Goal: Information Seeking & Learning: Learn about a topic

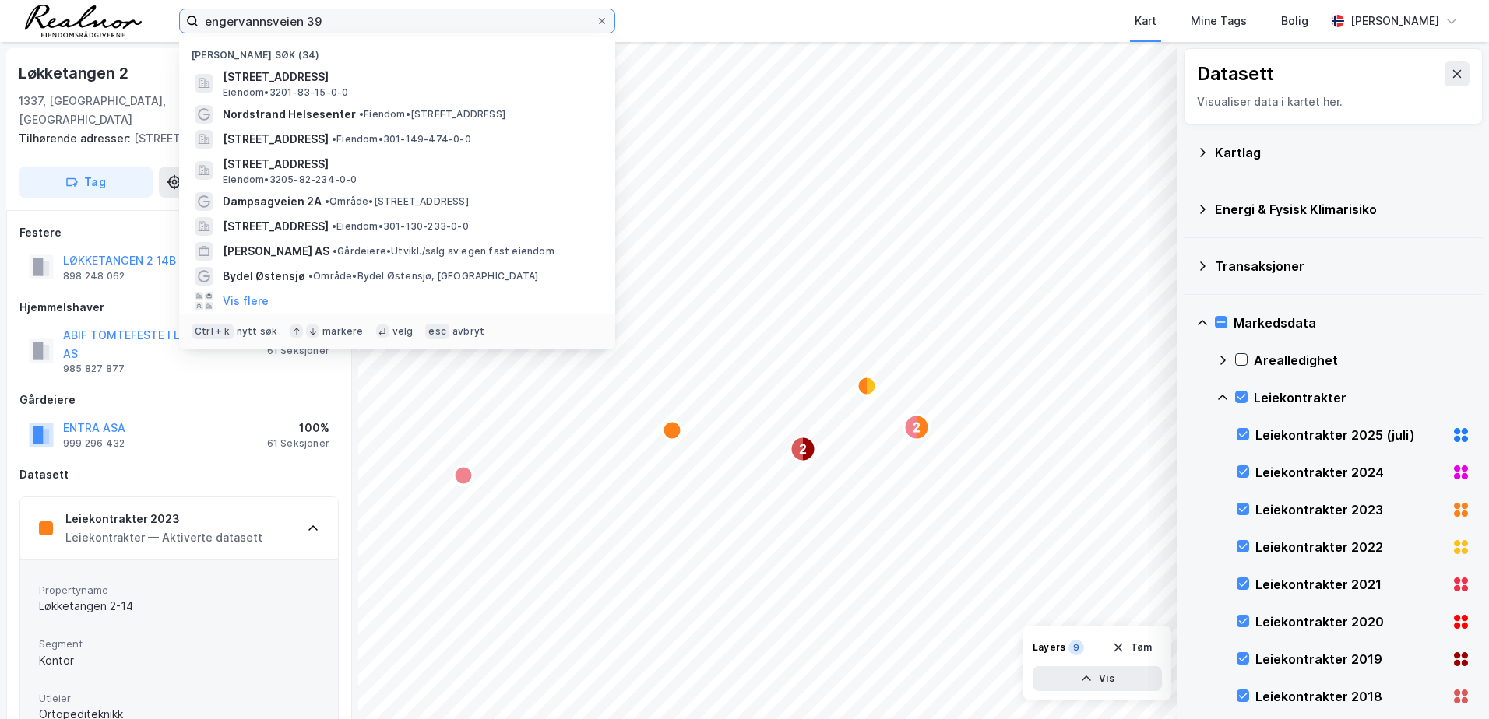
drag, startPoint x: 345, startPoint y: 21, endPoint x: -86, endPoint y: -19, distance: 432.4
click at [0, 0] on html "engervannsveien 39 Nylige søk (34) Engervannsveien 39, 1337, [GEOGRAPHIC_DATA],…" at bounding box center [744, 359] width 1489 height 719
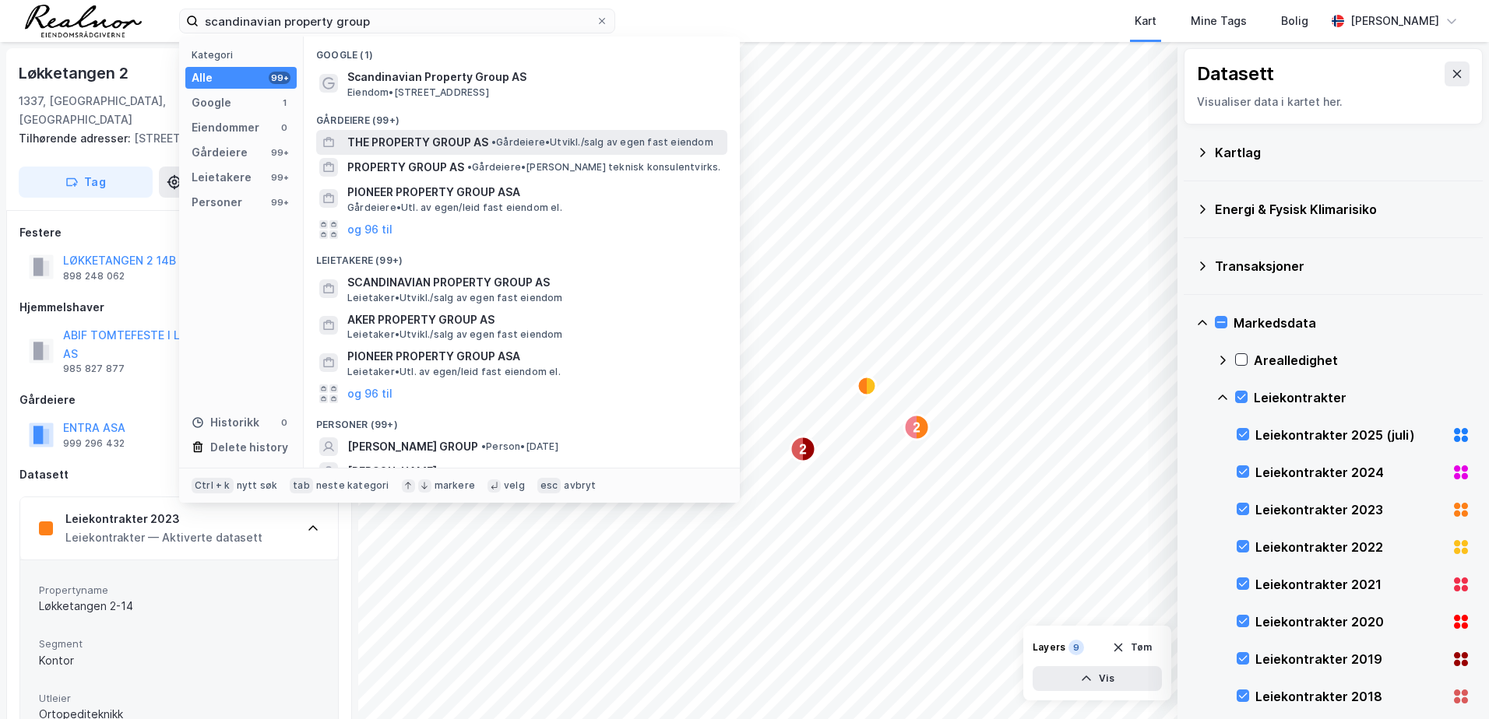
click at [517, 145] on span "• Gårdeiere • [GEOGRAPHIC_DATA]/salg av egen fast eiendom" at bounding box center [602, 142] width 222 height 12
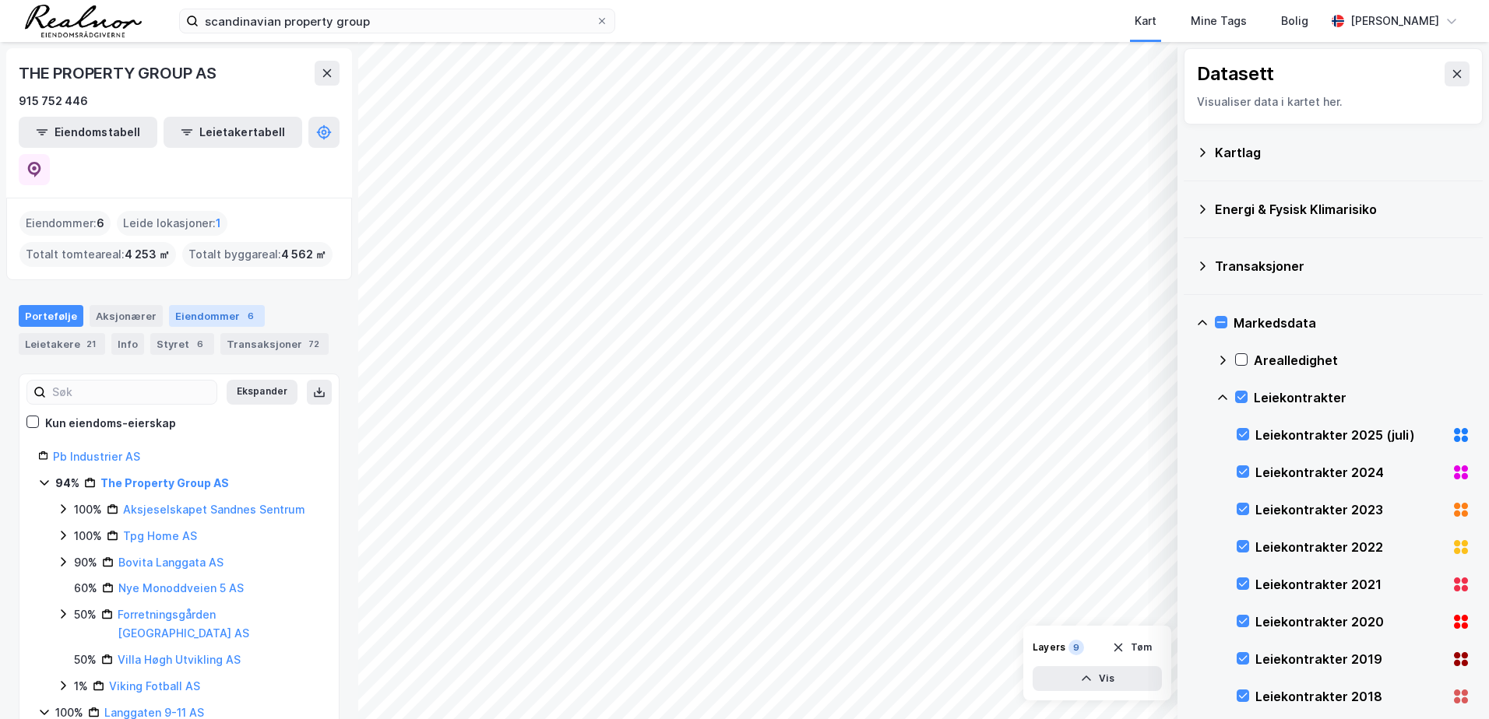
click at [243, 308] on div "6" at bounding box center [251, 316] width 16 height 16
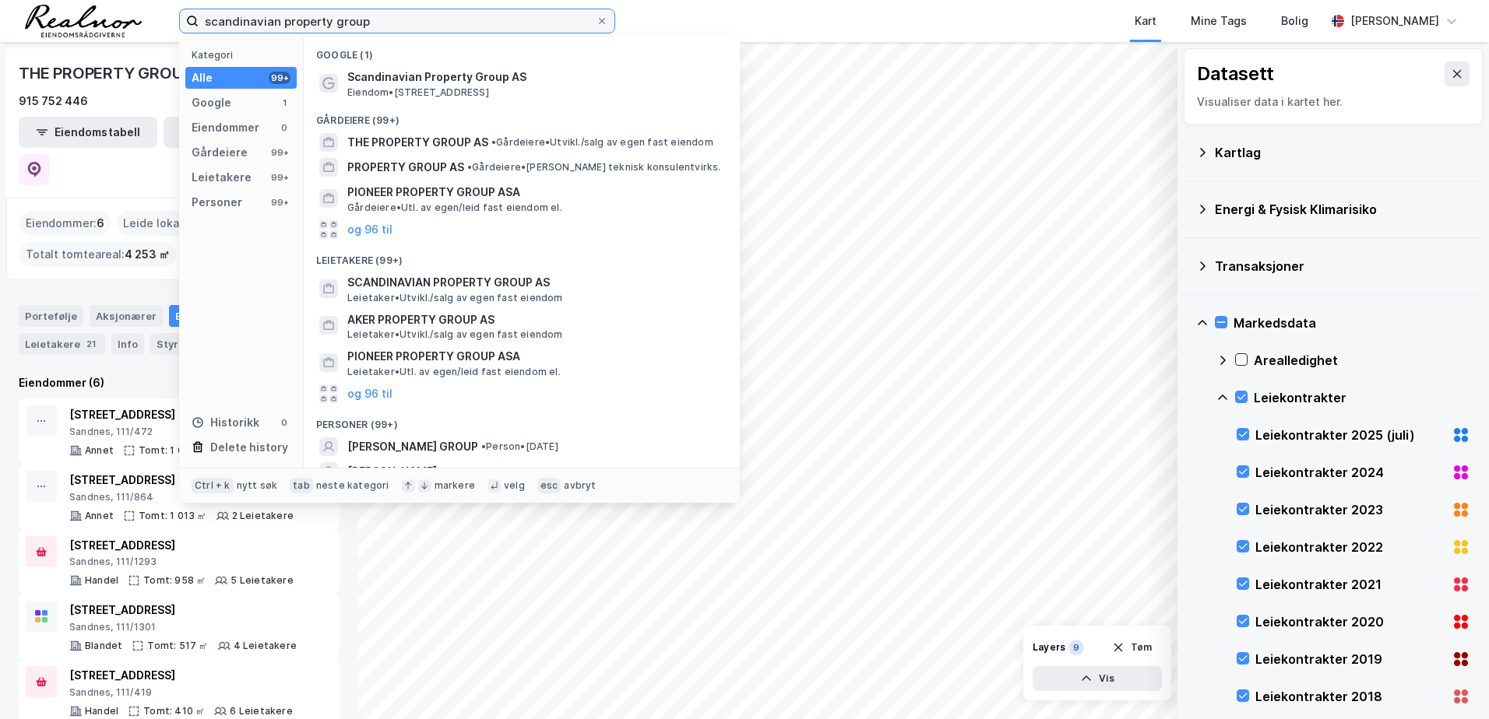
click at [409, 29] on input "scandinavian property group" at bounding box center [397, 20] width 397 height 23
click at [424, 20] on input "scandinavian property group" at bounding box center [397, 20] width 397 height 23
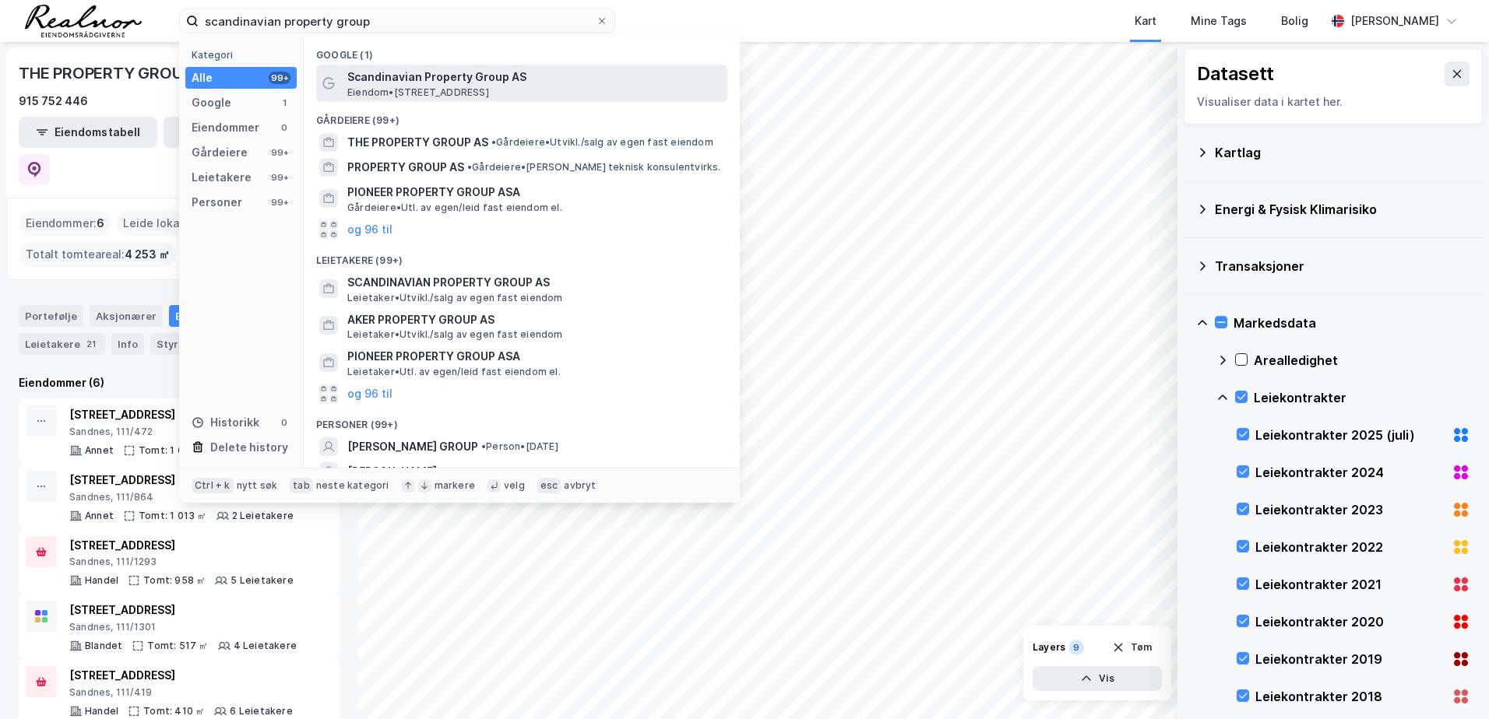
click at [446, 86] on span "Eiendom • [STREET_ADDRESS]" at bounding box center [418, 92] width 142 height 12
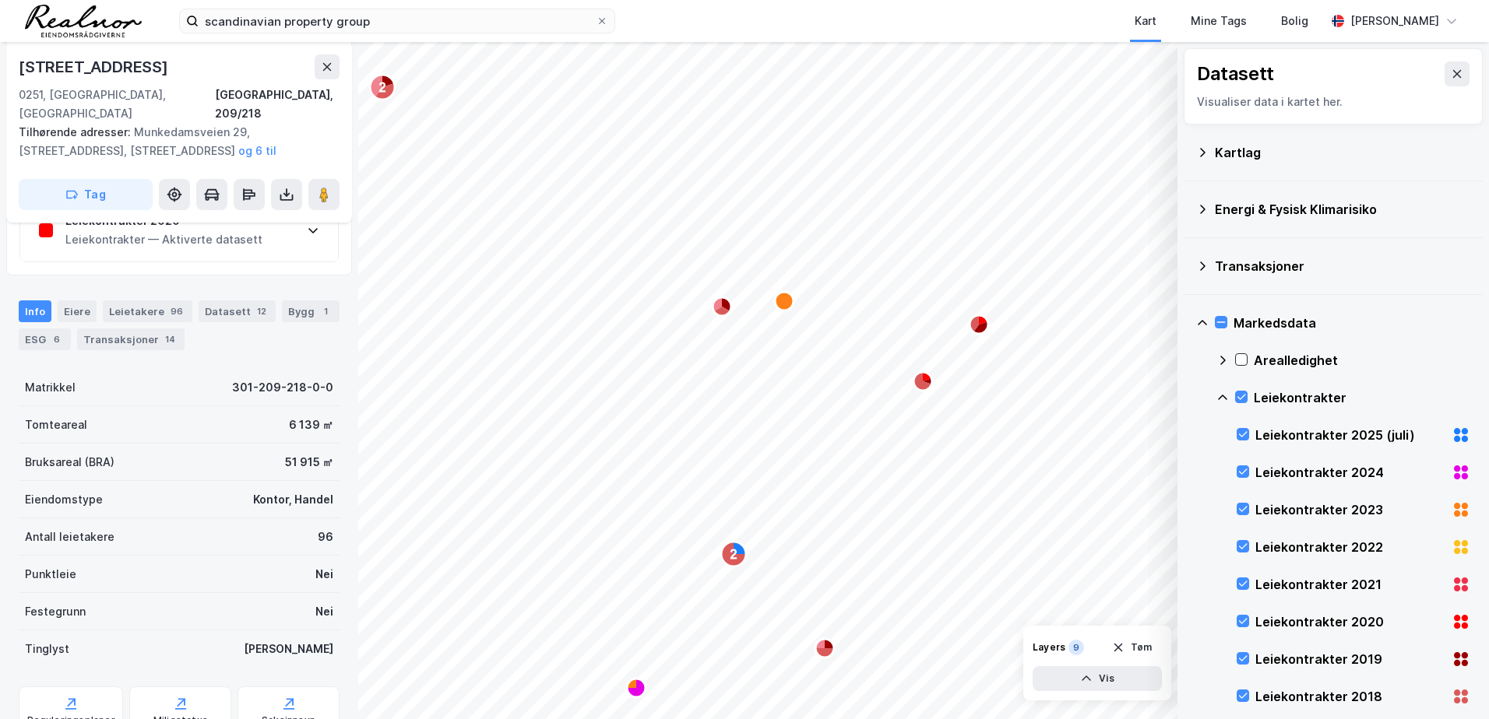
scroll to position [919, 0]
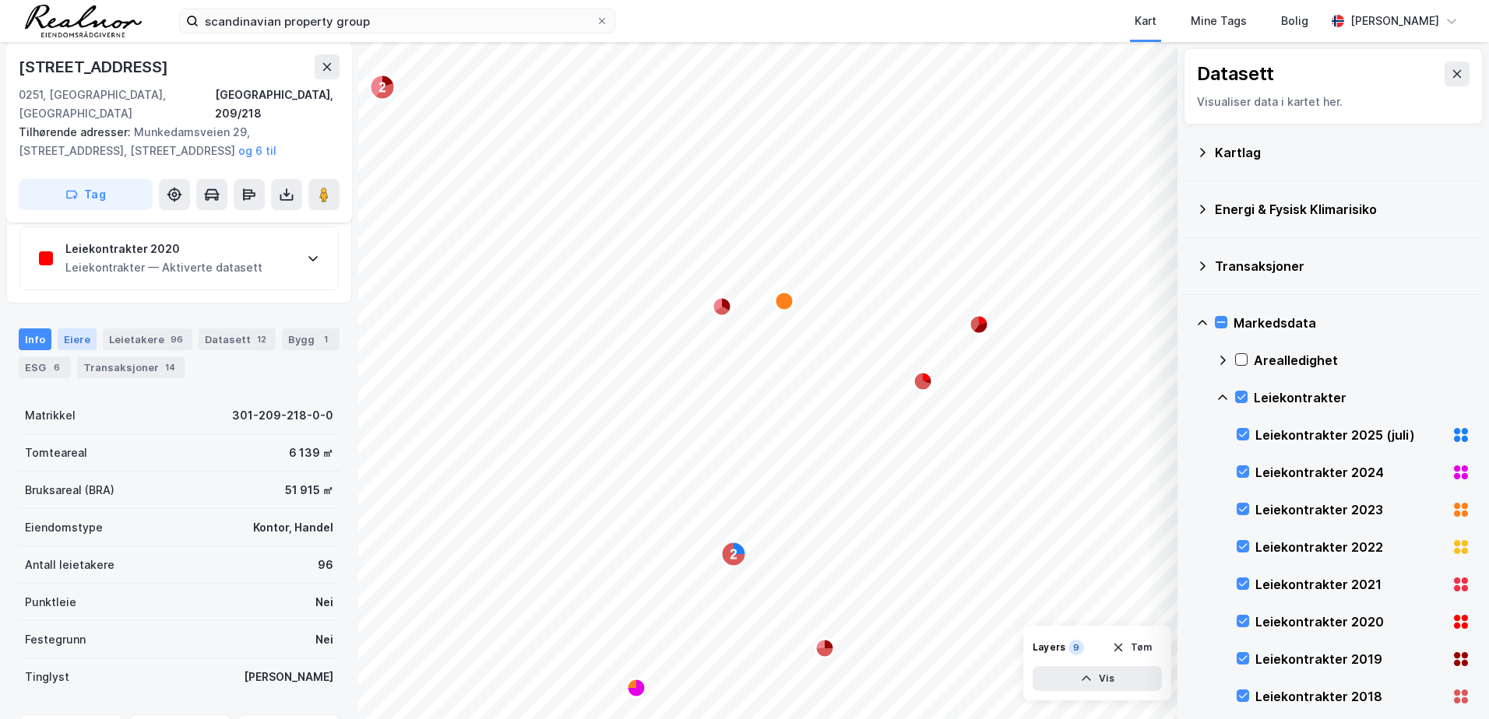
click at [86, 329] on div "Eiere" at bounding box center [77, 340] width 39 height 22
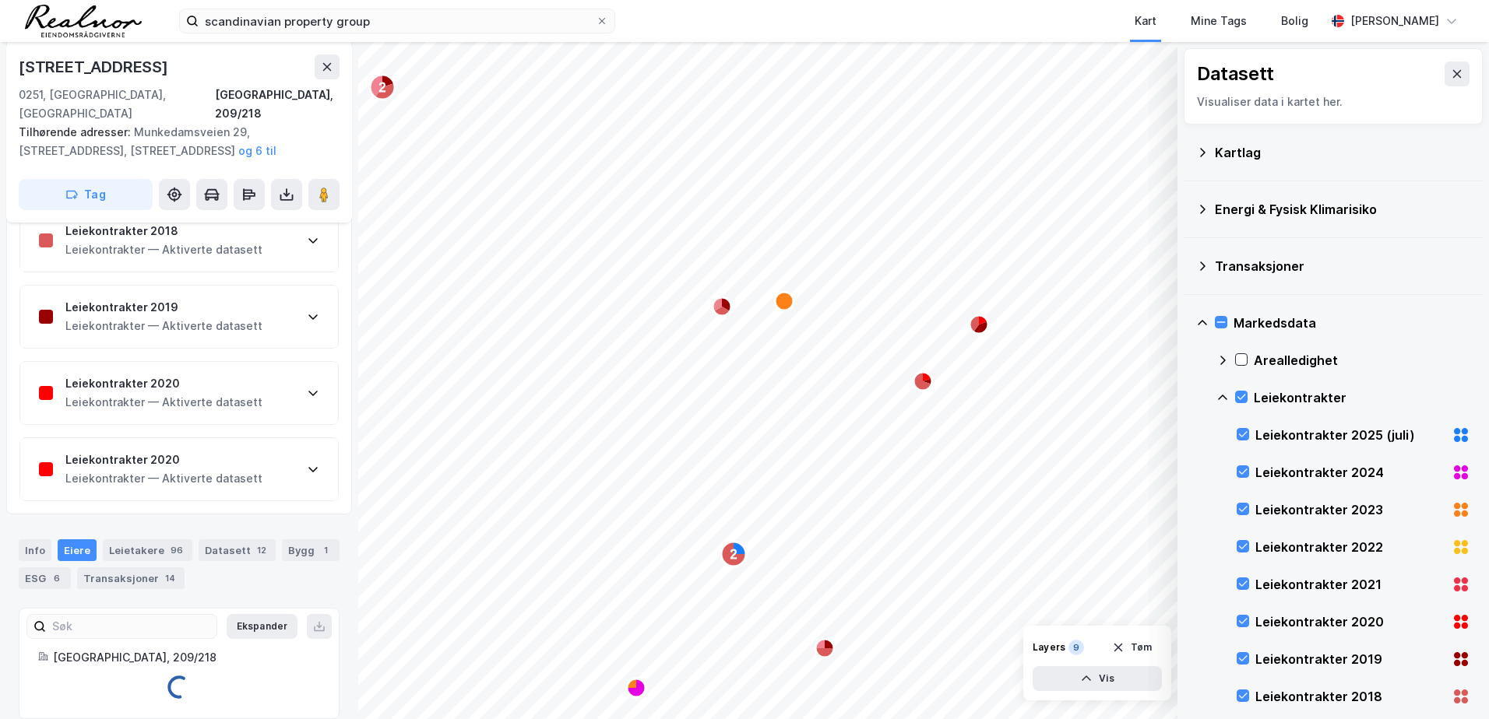
scroll to position [781, 0]
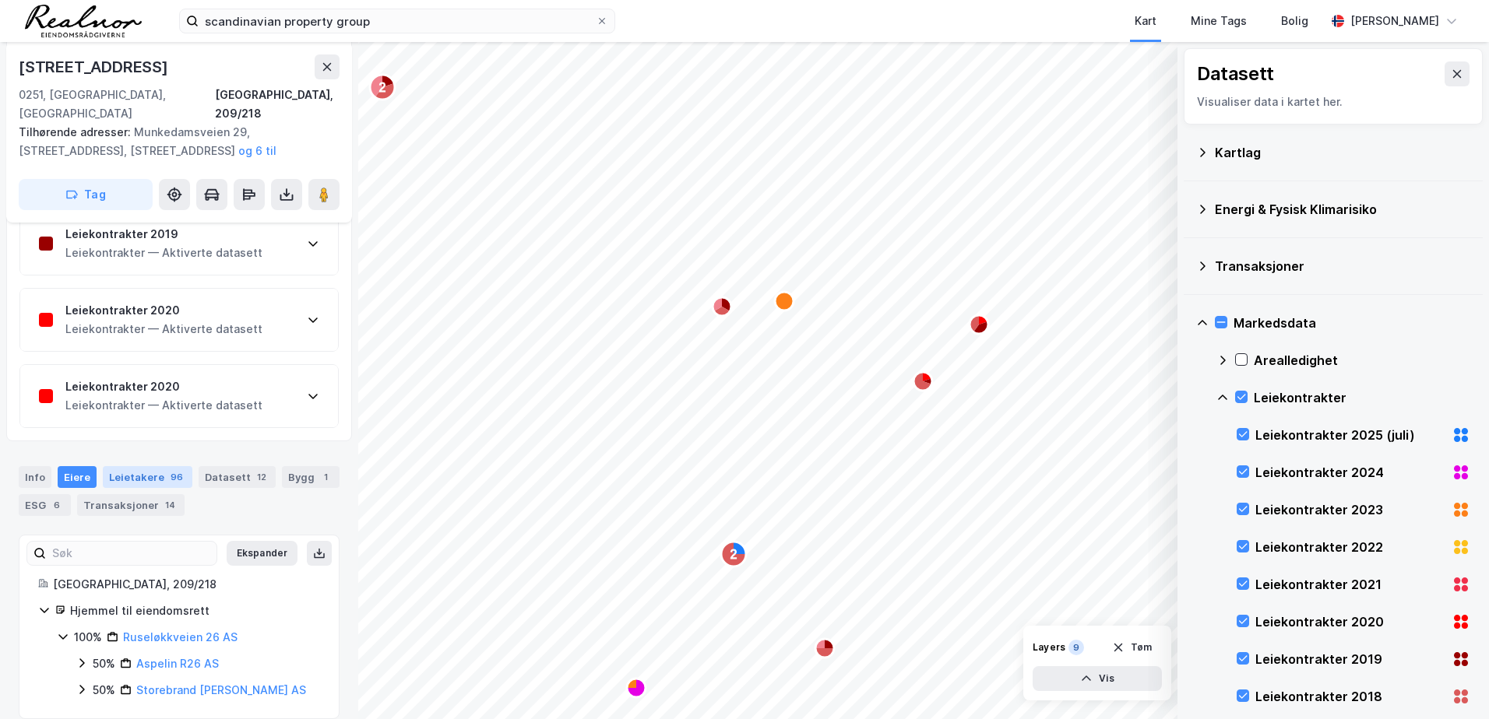
click at [167, 469] on div "96" at bounding box center [176, 477] width 19 height 16
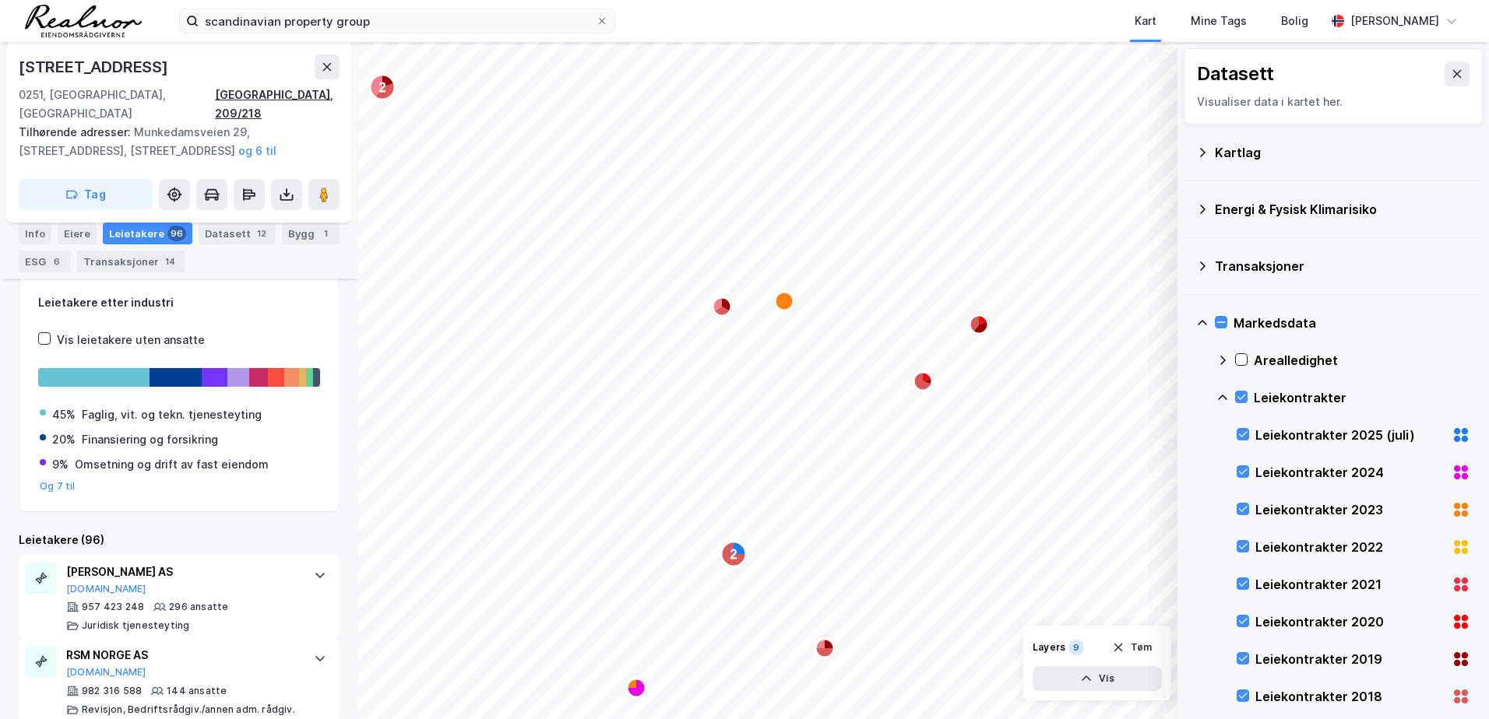
scroll to position [841, 0]
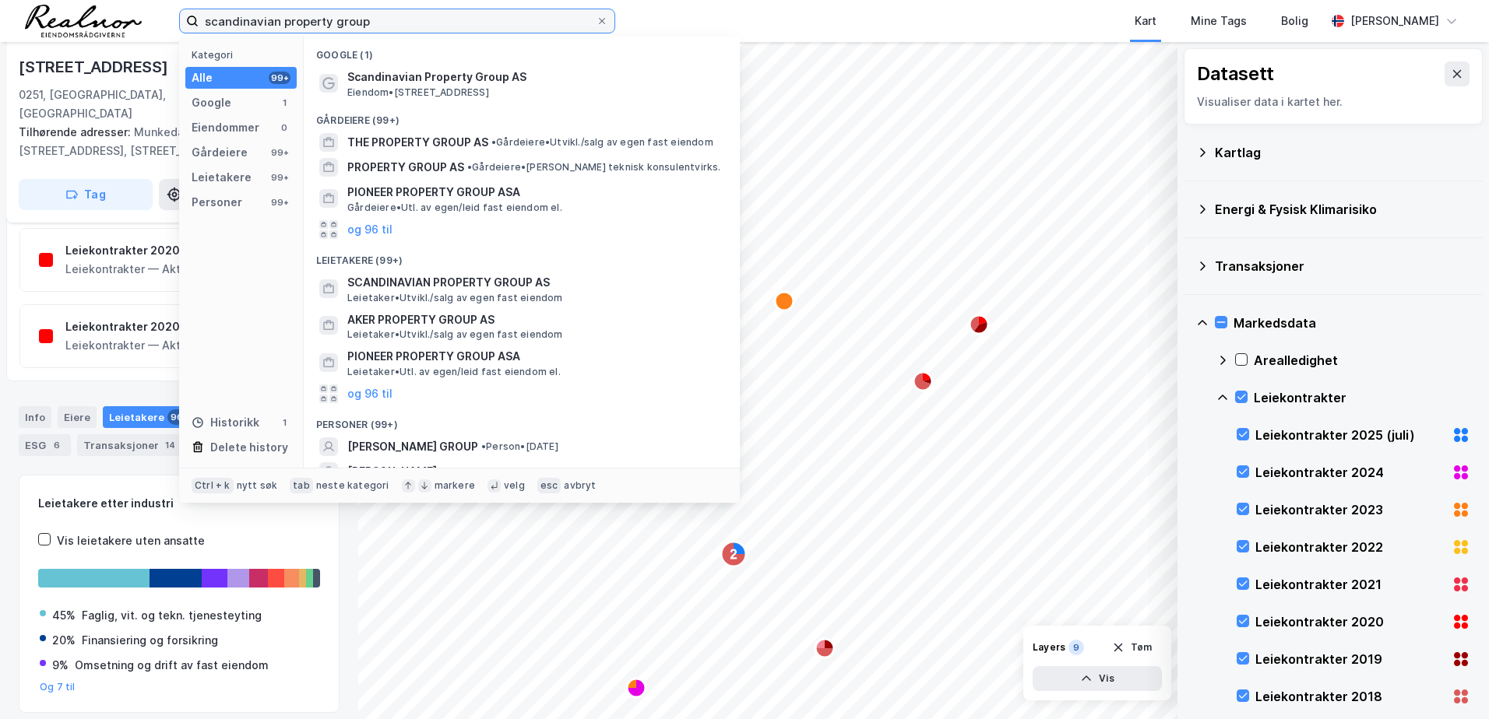
click at [399, 26] on input "scandinavian property group" at bounding box center [397, 20] width 397 height 23
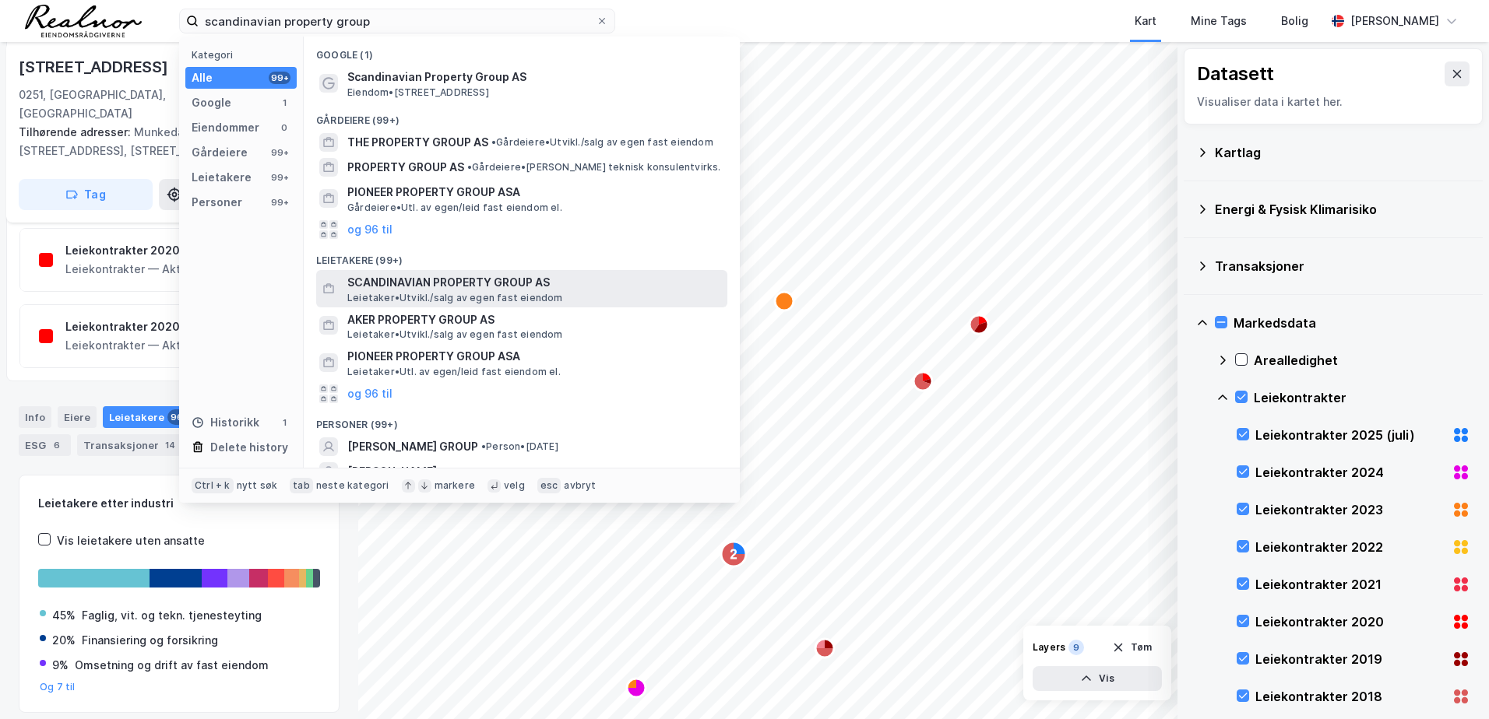
click at [556, 299] on div "SCANDINAVIAN PROPERTY GROUP AS [PERSON_NAME][GEOGRAPHIC_DATA]/salg av egen fast…" at bounding box center [535, 288] width 377 height 31
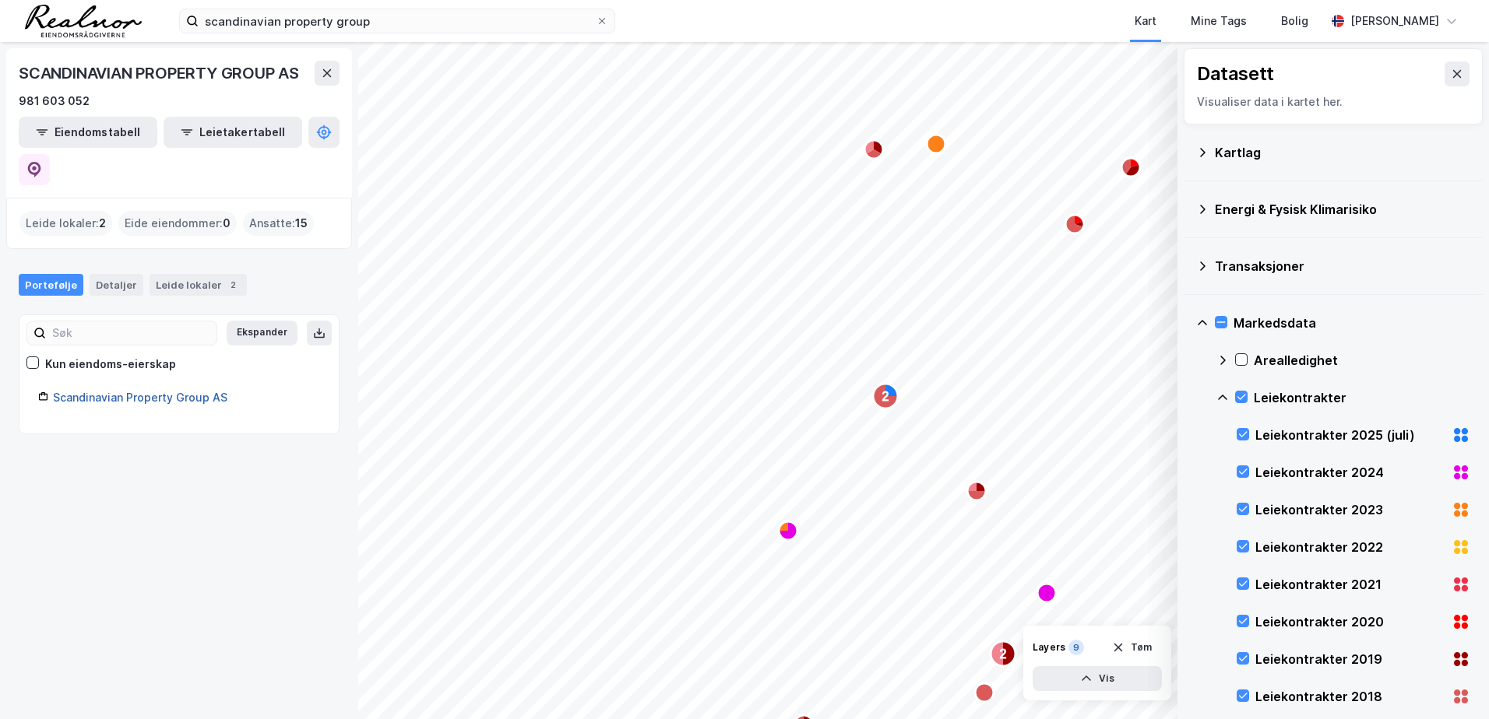
click at [146, 391] on link "Scandinavian Property Group AS" at bounding box center [140, 397] width 174 height 13
click at [156, 391] on link "Scandinavian Property Group AS" at bounding box center [140, 397] width 174 height 13
click at [123, 391] on link "Scandinavian Property Group AS" at bounding box center [140, 397] width 174 height 13
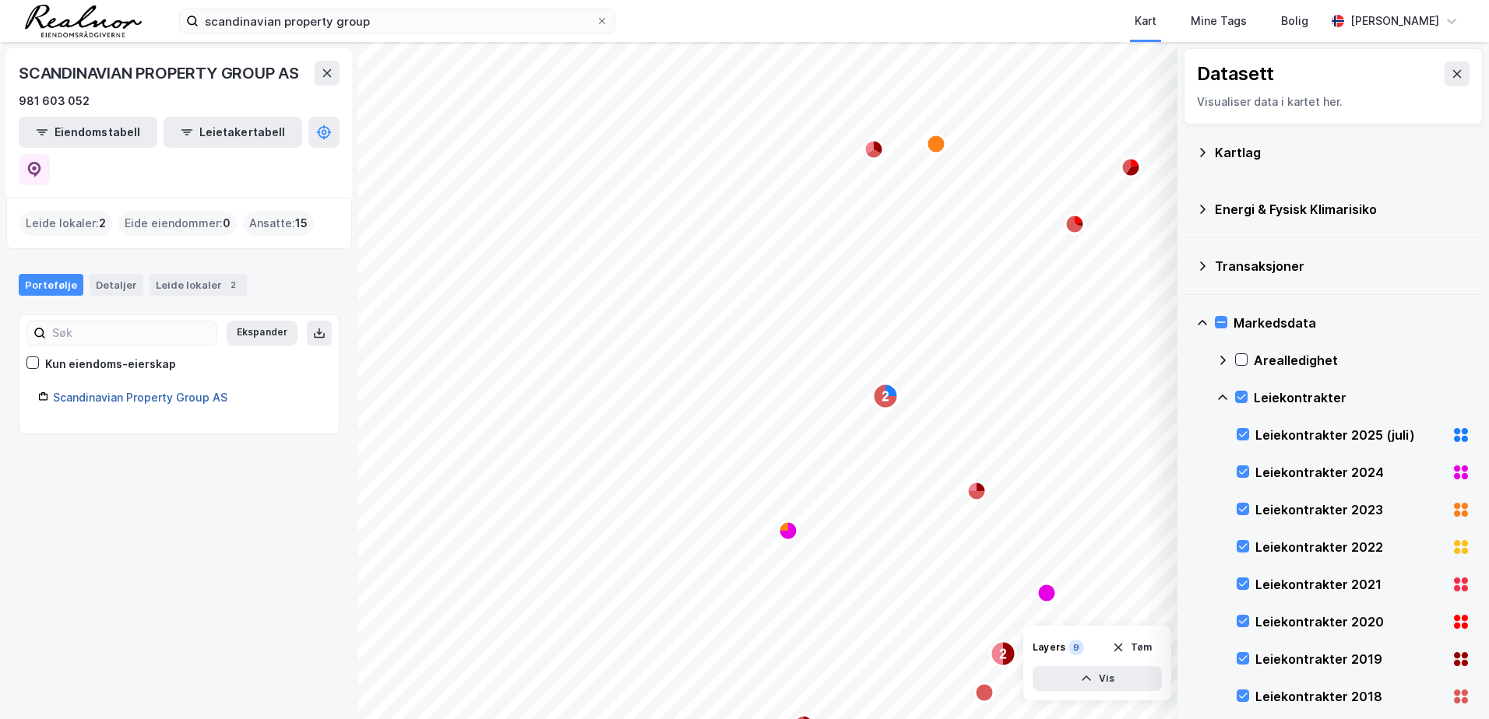
click at [120, 391] on link "Scandinavian Property Group AS" at bounding box center [140, 397] width 174 height 13
click at [90, 133] on button "Eiendomstabell" at bounding box center [88, 132] width 139 height 31
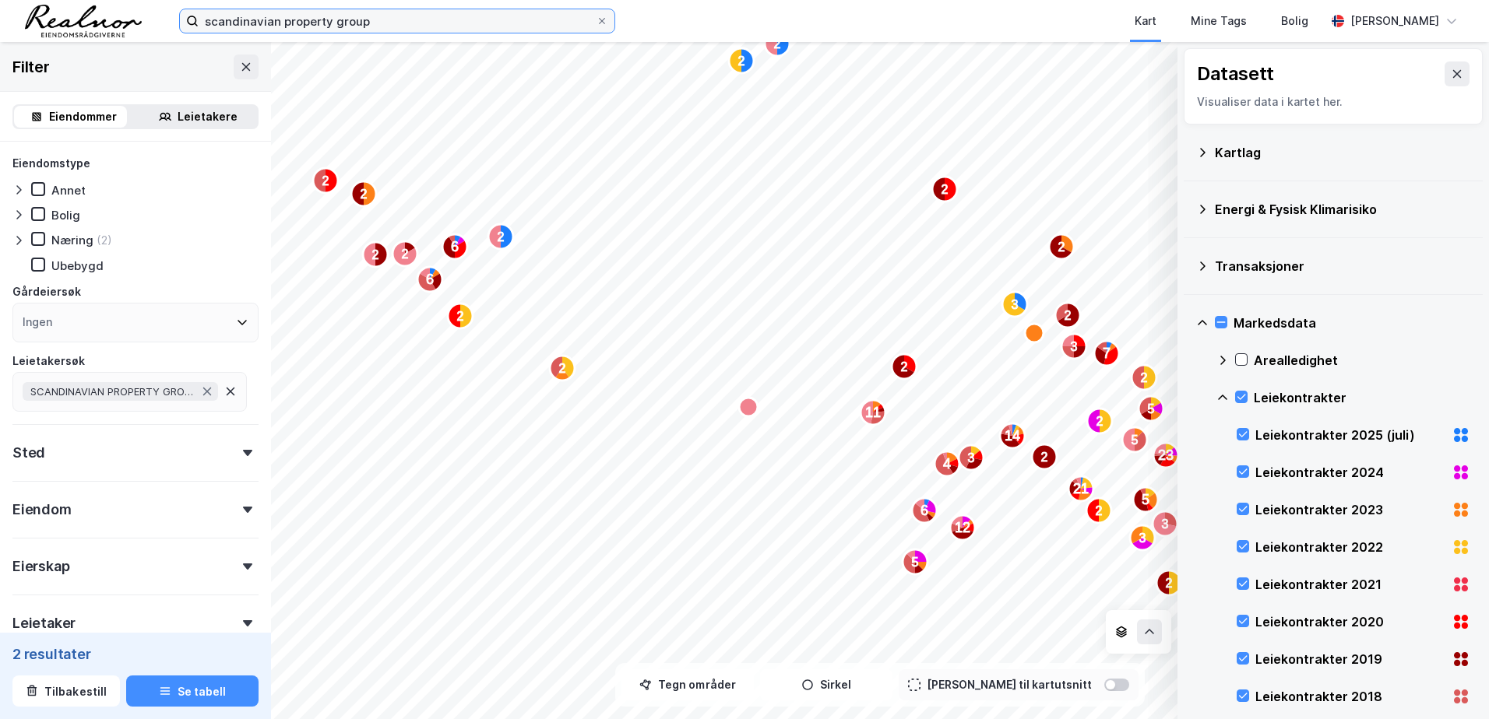
click at [433, 27] on input "scandinavian property group" at bounding box center [397, 20] width 397 height 23
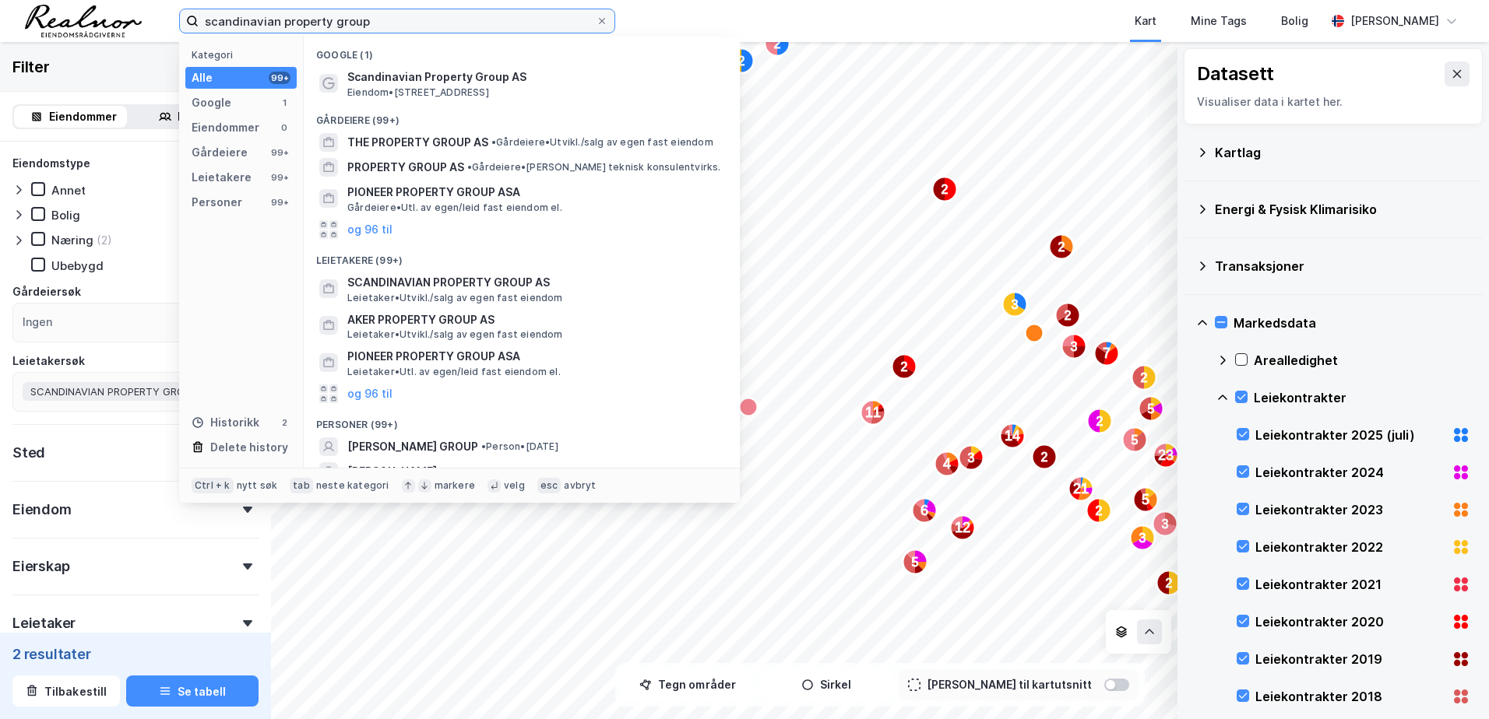
drag, startPoint x: 427, startPoint y: 21, endPoint x: 41, endPoint y: 12, distance: 386.3
click at [71, 16] on div "scandinavian property group Kategori Alle 99+ Google 1 Eiendommer 0 Gårdeiere 9…" at bounding box center [744, 21] width 1489 height 42
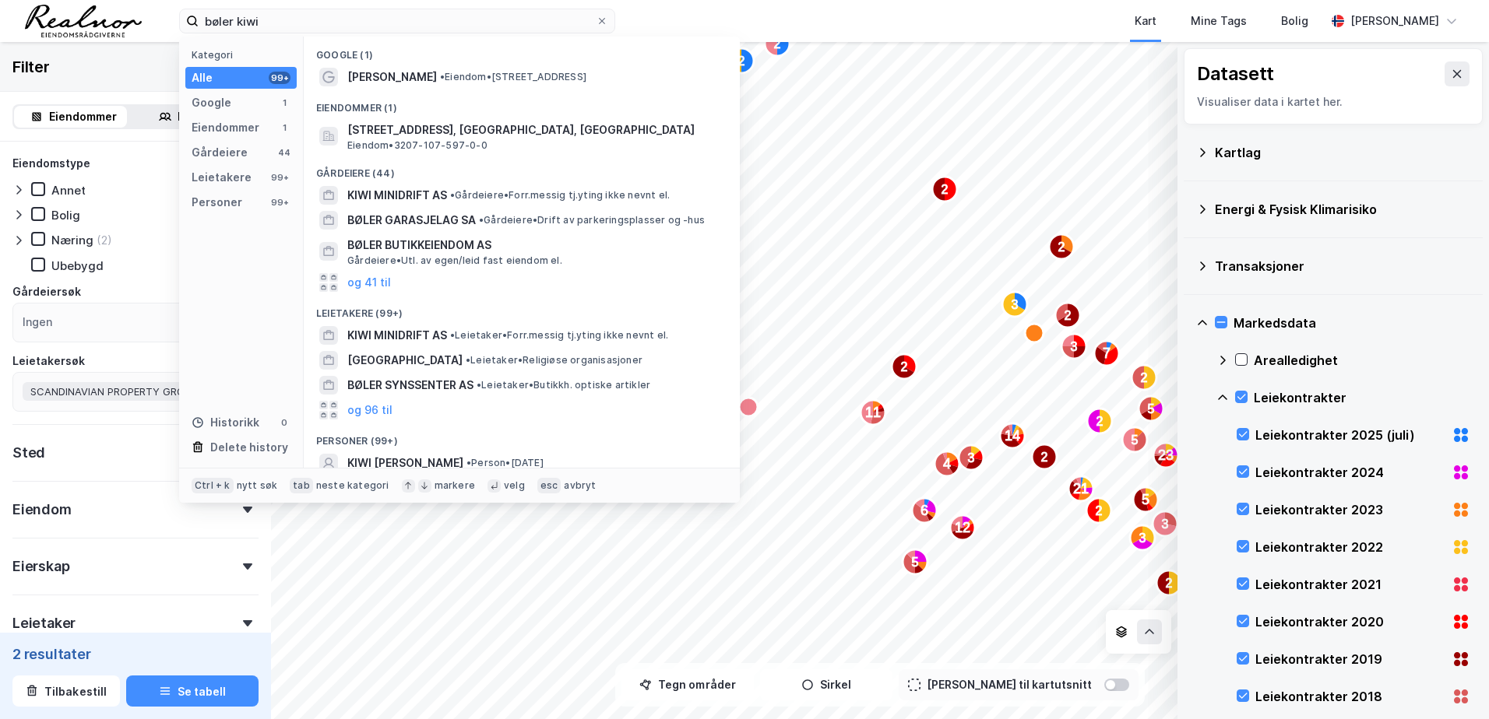
click at [393, 59] on div "Google (1)" at bounding box center [522, 51] width 436 height 28
click at [398, 72] on span "[PERSON_NAME]" at bounding box center [392, 77] width 90 height 19
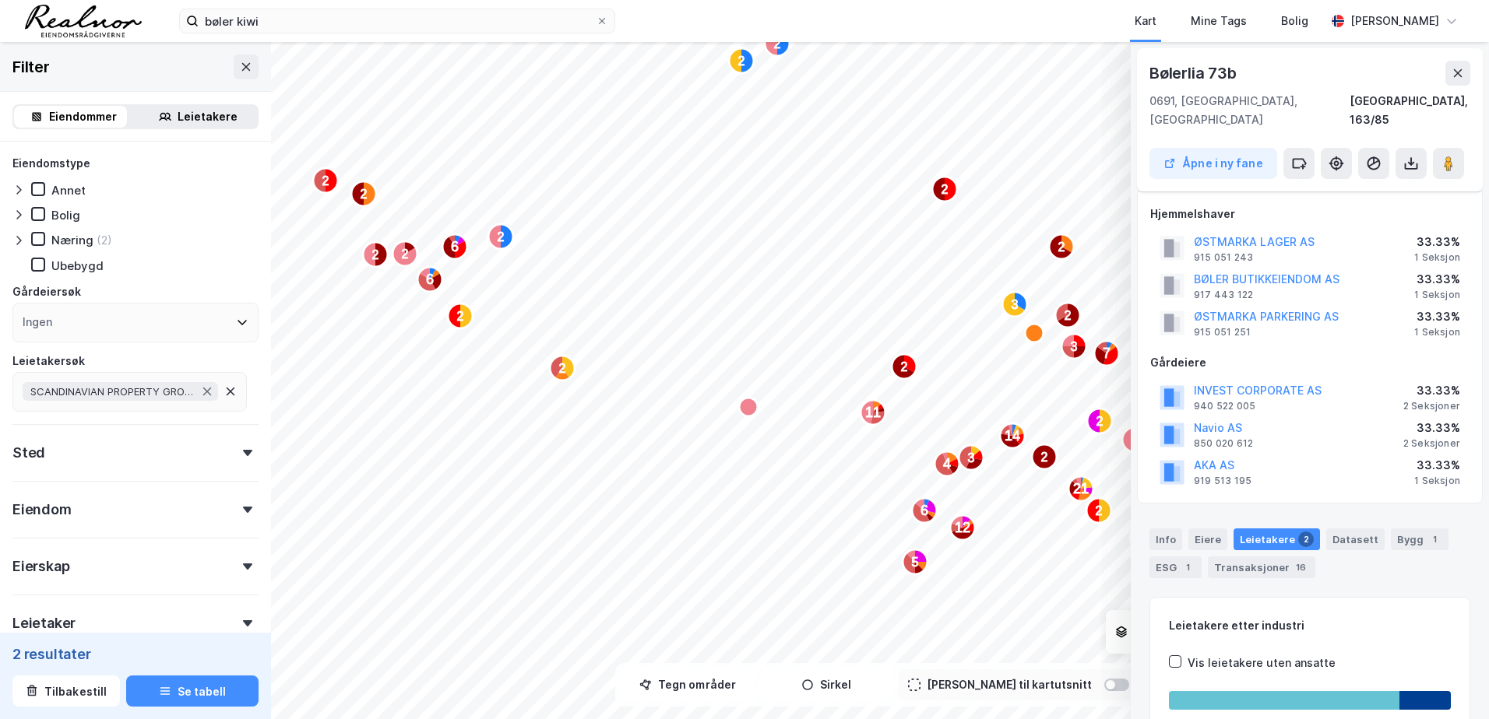
scroll to position [116, 0]
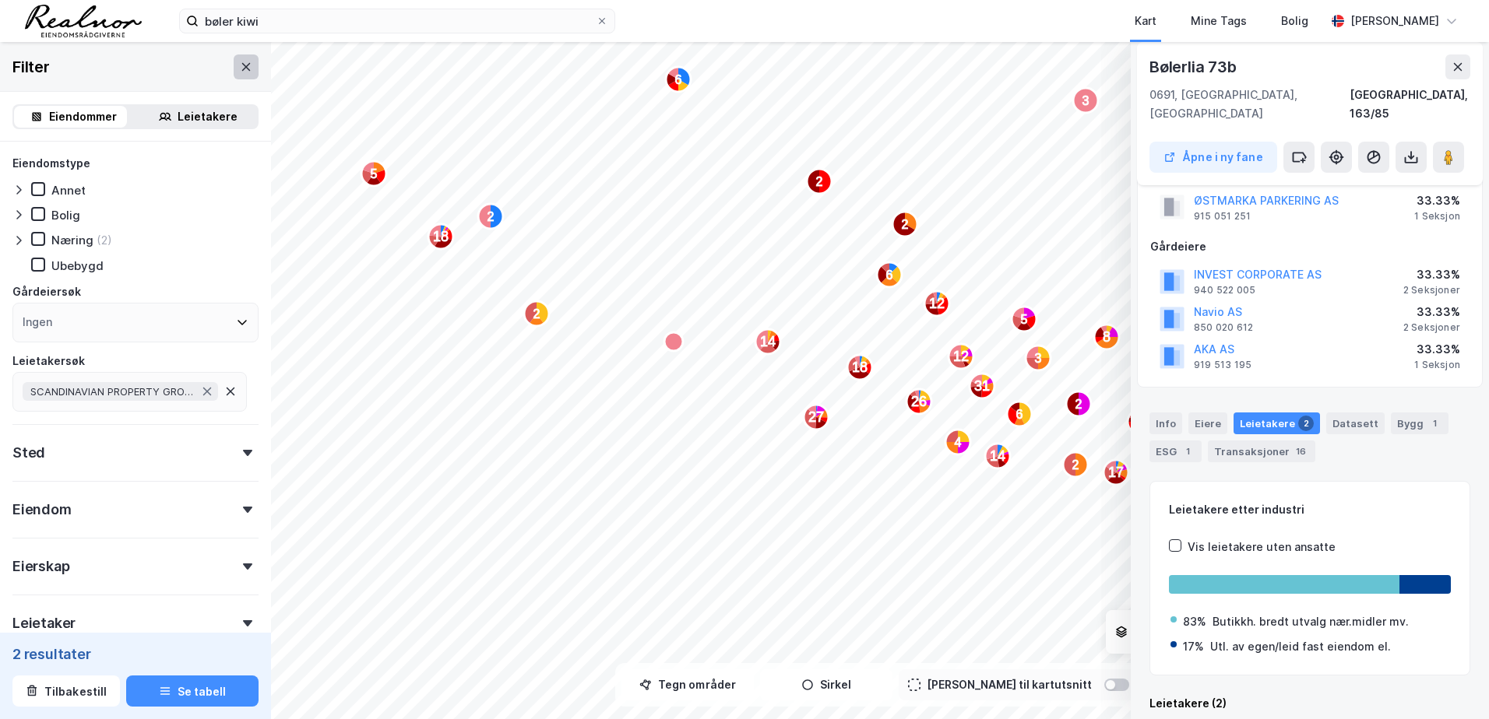
click at [240, 66] on icon at bounding box center [246, 67] width 12 height 12
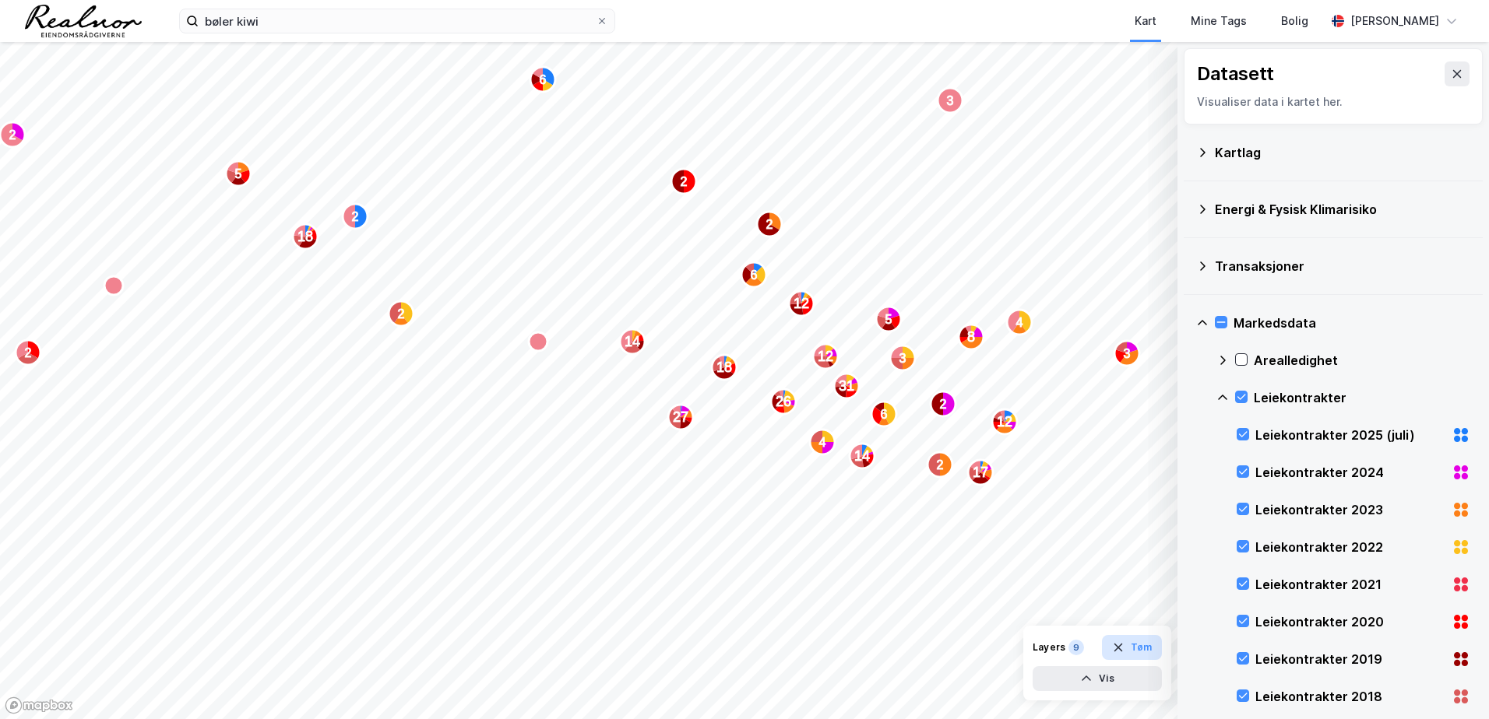
click at [1116, 648] on icon "button" at bounding box center [1118, 648] width 12 height 12
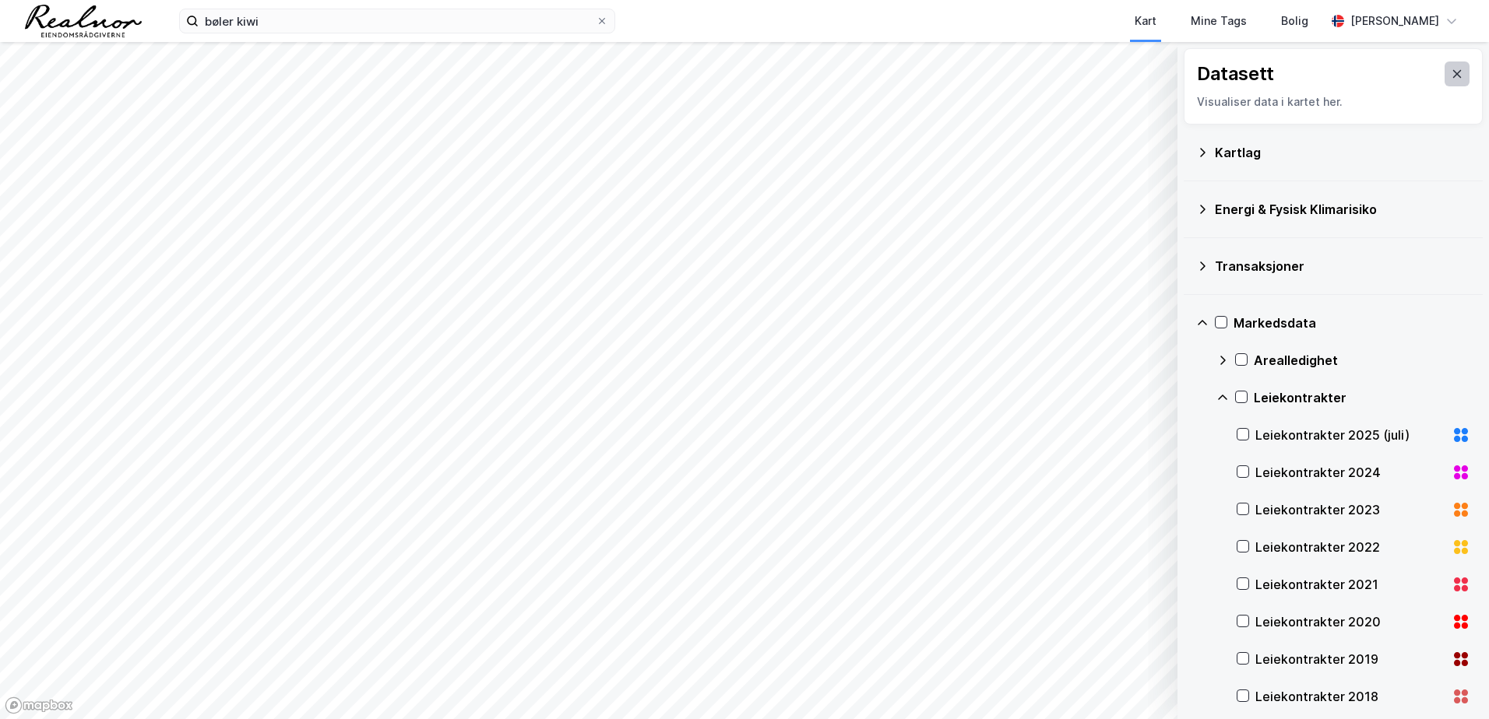
click at [1458, 73] on div "Datasett Visualiser data i kartet her." at bounding box center [1332, 86] width 299 height 76
click at [1450, 76] on icon at bounding box center [1456, 74] width 12 height 12
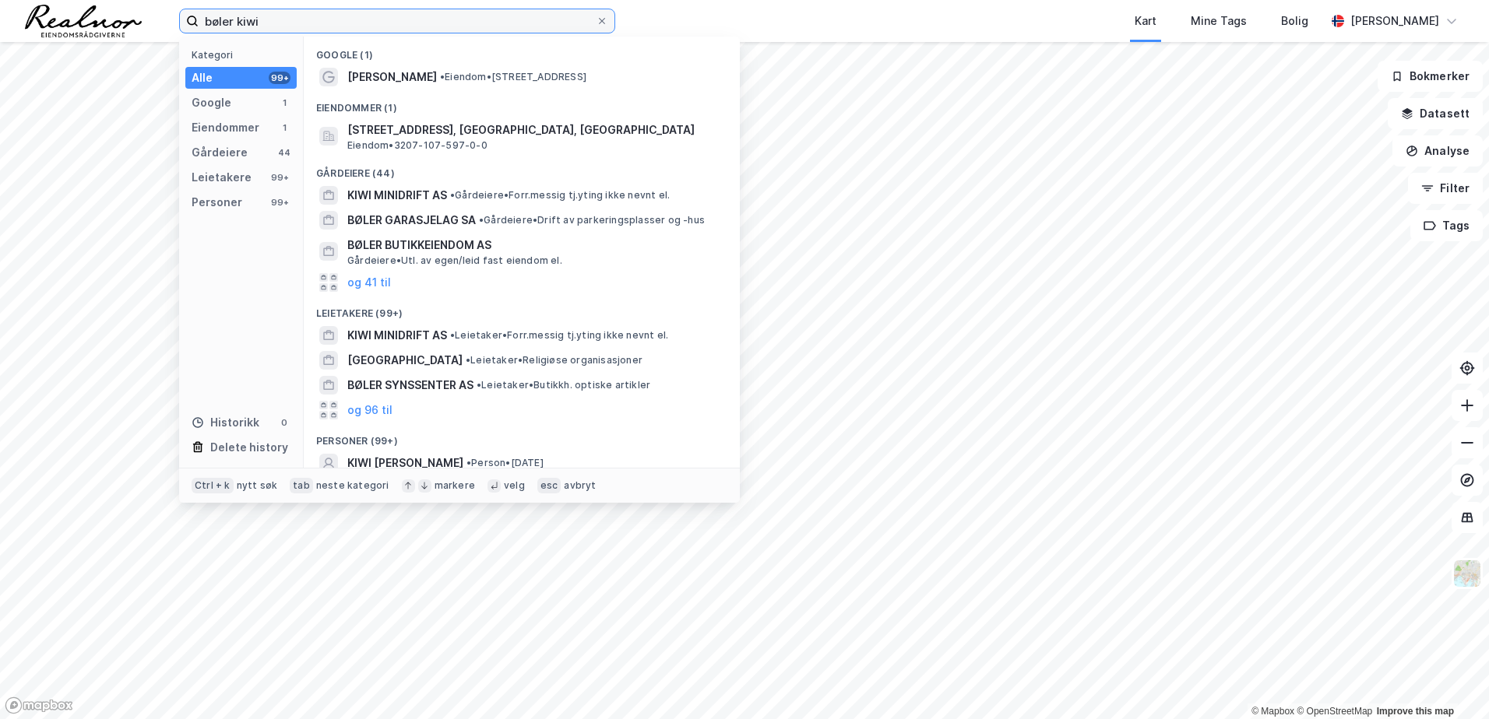
click at [378, 11] on input "bøler kiwi" at bounding box center [397, 20] width 397 height 23
drag, startPoint x: 462, startPoint y: 133, endPoint x: 656, endPoint y: 99, distance: 196.9
click at [656, 99] on div "Google (1) Kiwi Bølerlia • Eiendom • [STREET_ADDRESS] Eiendommer (1) [GEOGRAPHI…" at bounding box center [522, 252] width 436 height 431
drag, startPoint x: 317, startPoint y: 17, endPoint x: 76, endPoint y: 16, distance: 240.6
click at [77, 17] on div "bøler kiwi Kategori Alle 99+ Google 1 Eiendommer 1 Gårdeiere 44 Leietakere 99+ …" at bounding box center [744, 21] width 1489 height 42
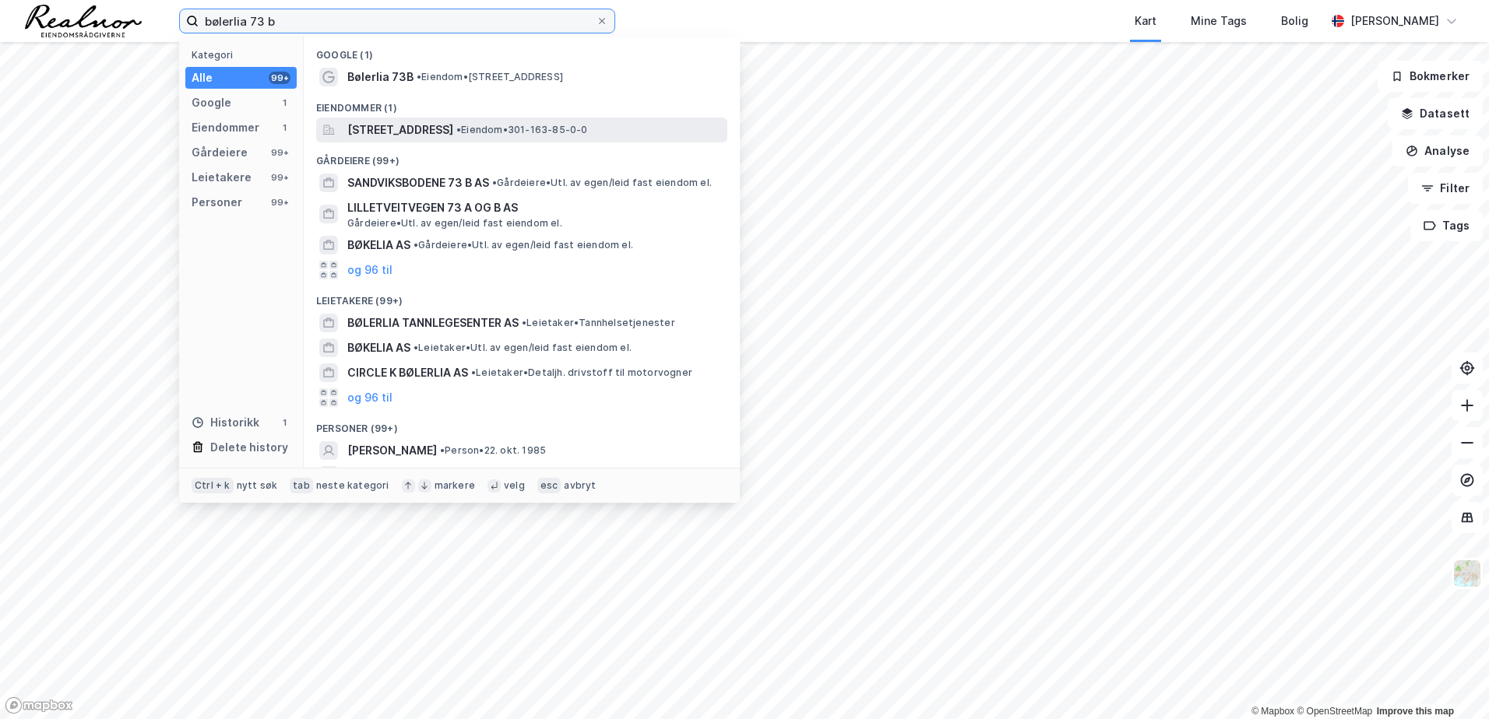
type input "bølerlia 73 b"
click at [453, 130] on span "[STREET_ADDRESS]" at bounding box center [400, 130] width 106 height 19
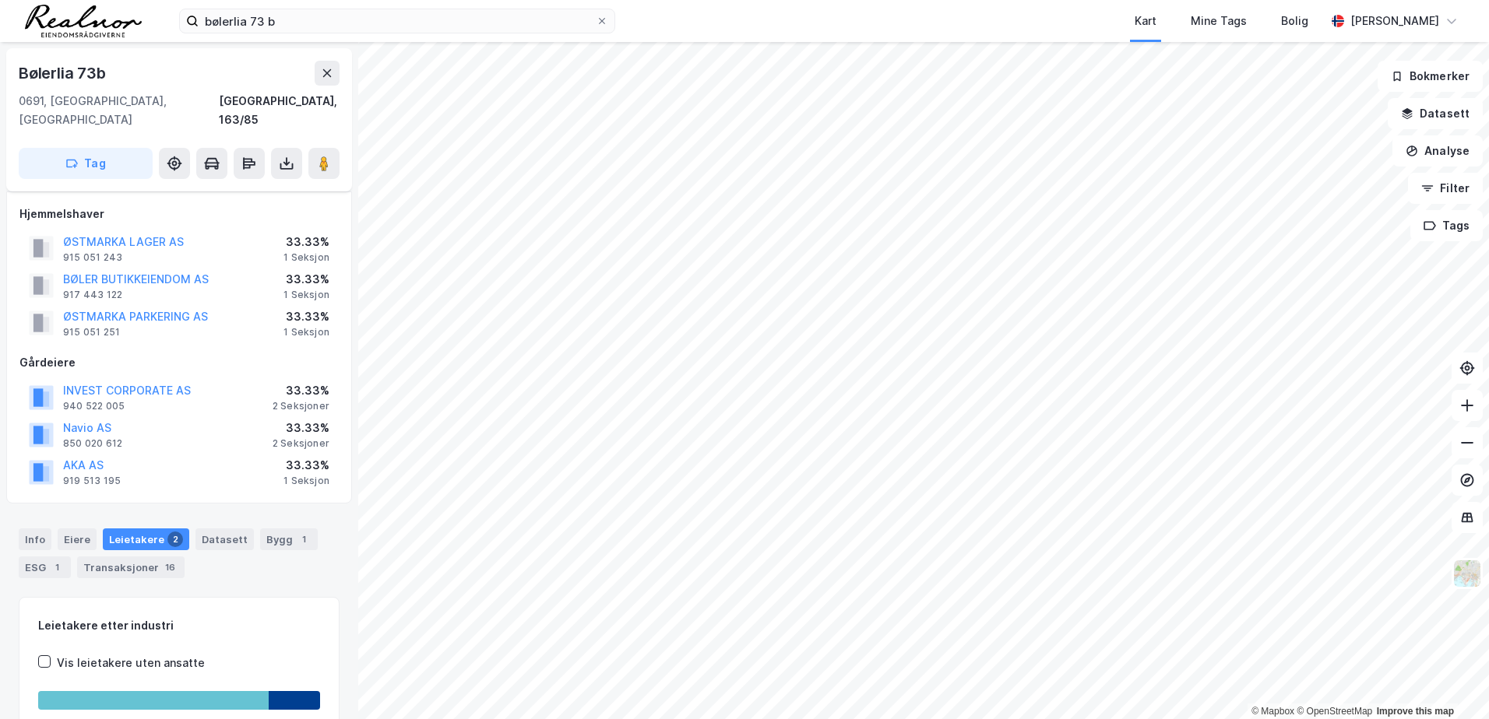
scroll to position [116, 0]
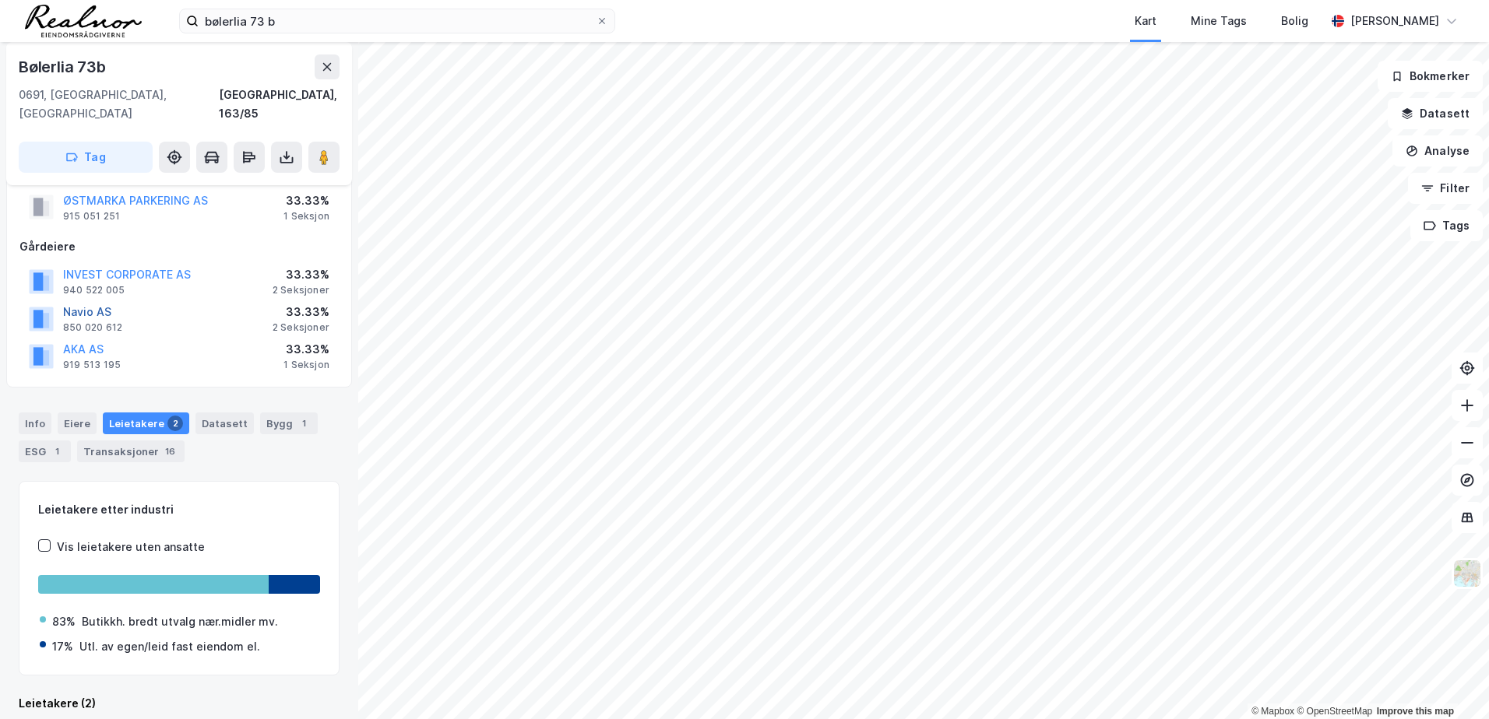
click at [79, 413] on div "Eiere" at bounding box center [77, 424] width 39 height 22
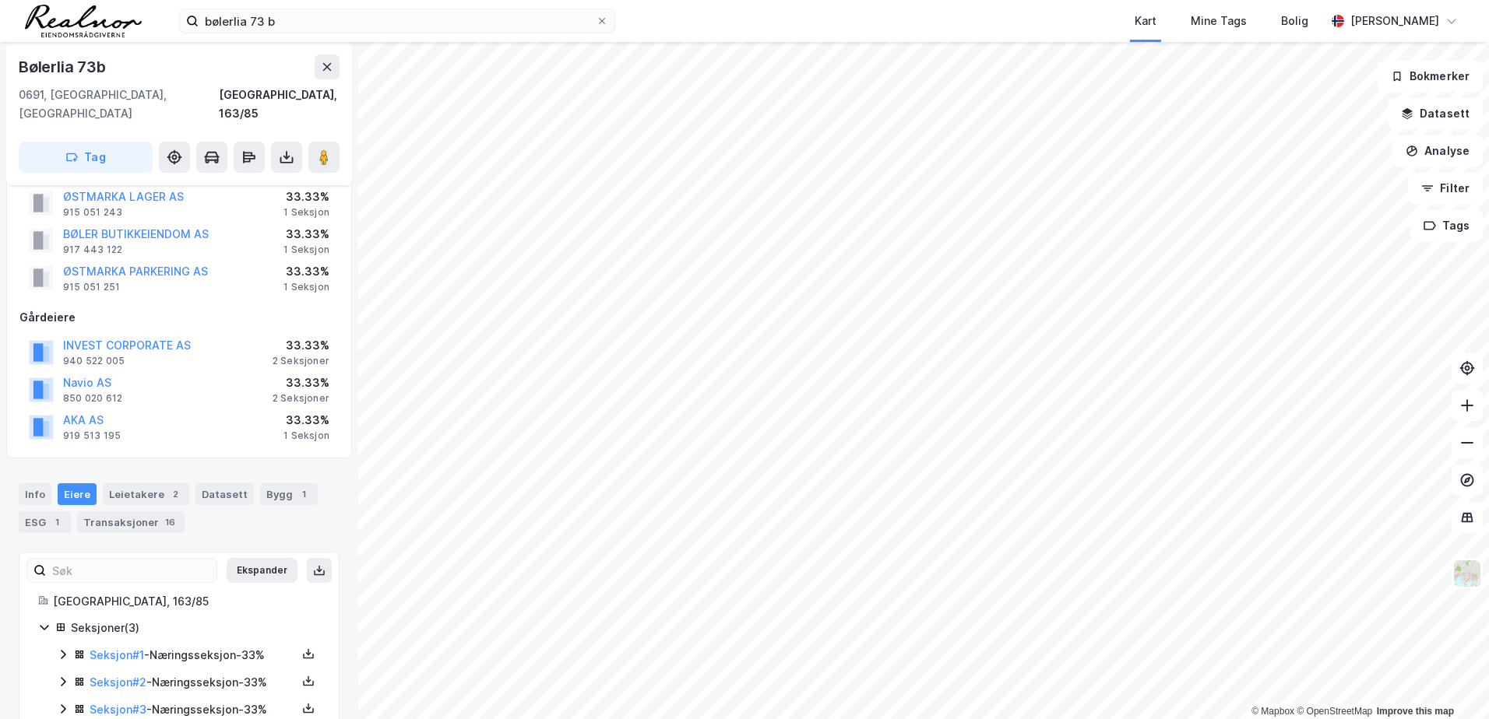
scroll to position [65, 0]
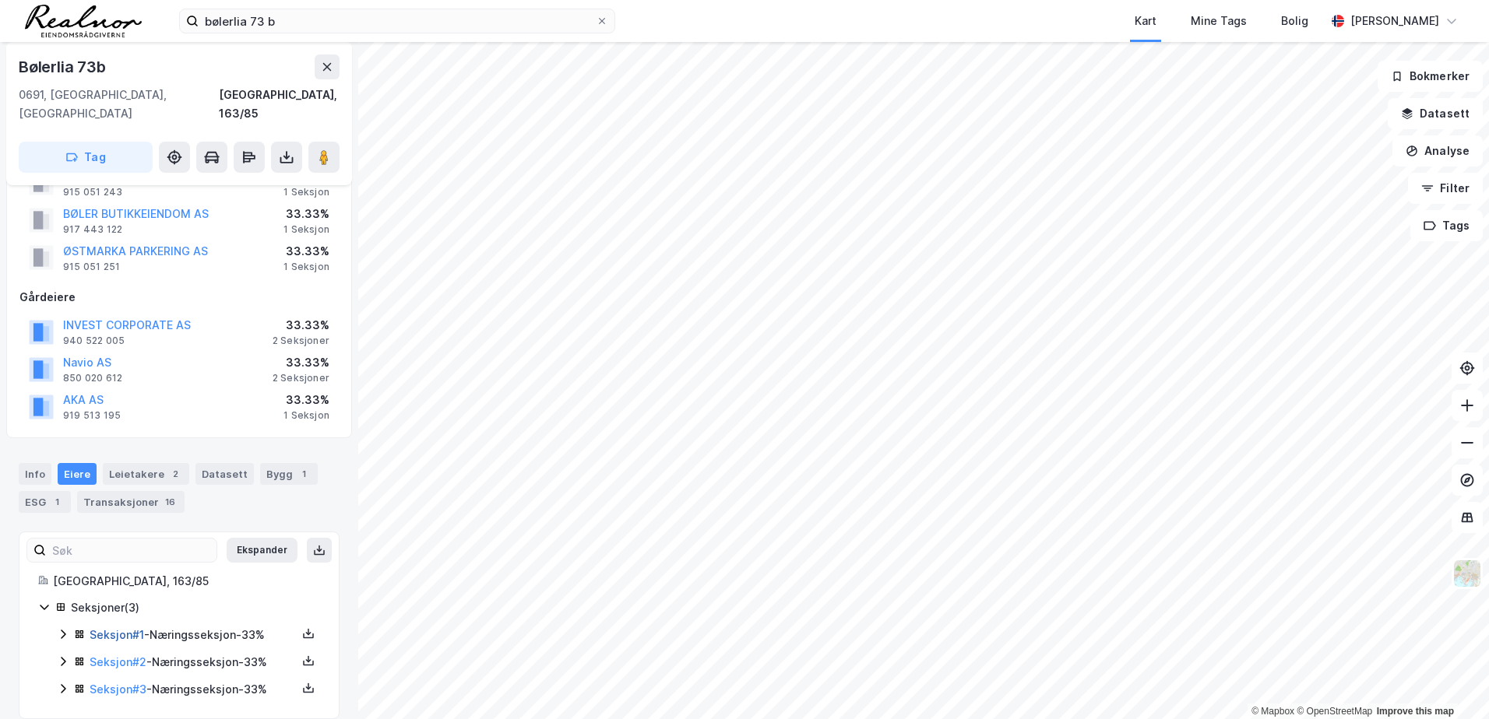
click at [127, 628] on link "Seksjon # 1" at bounding box center [117, 634] width 54 height 13
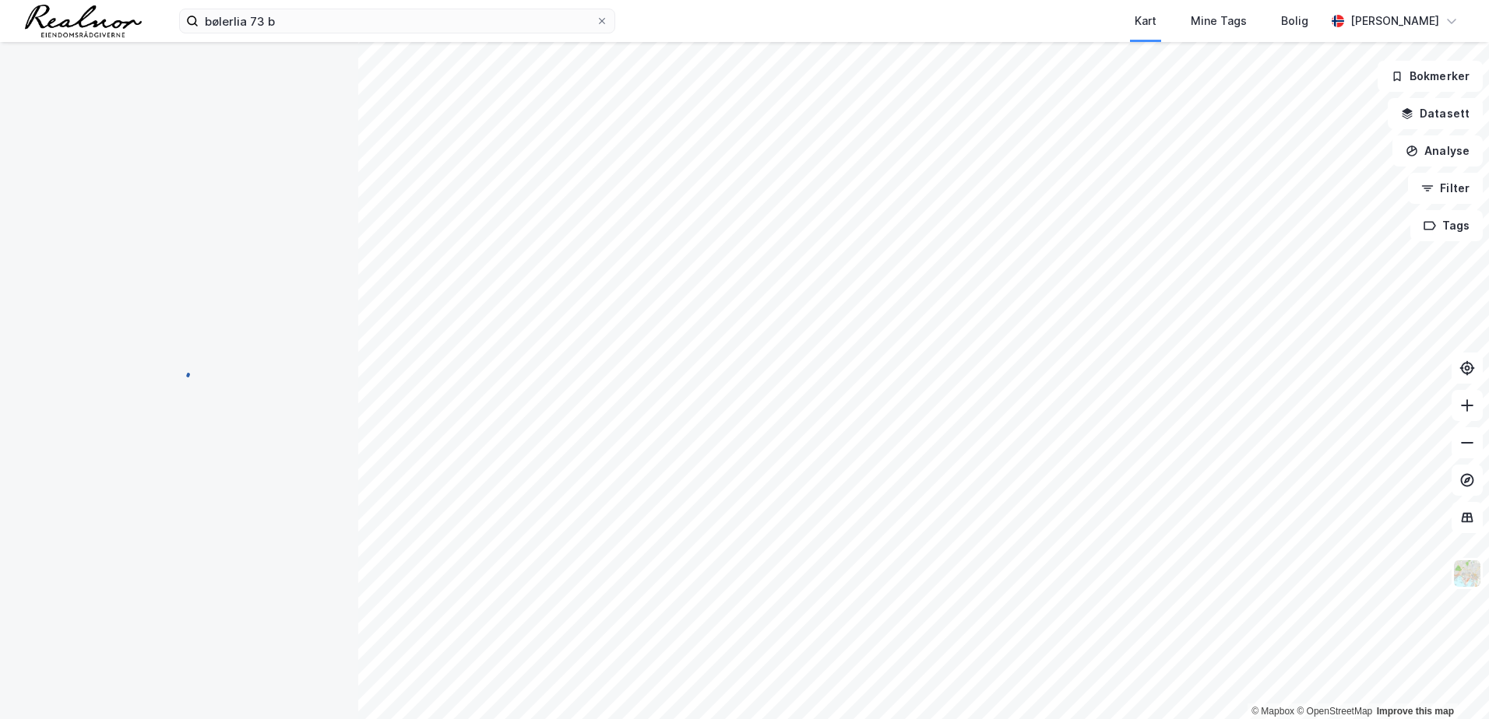
scroll to position [65, 0]
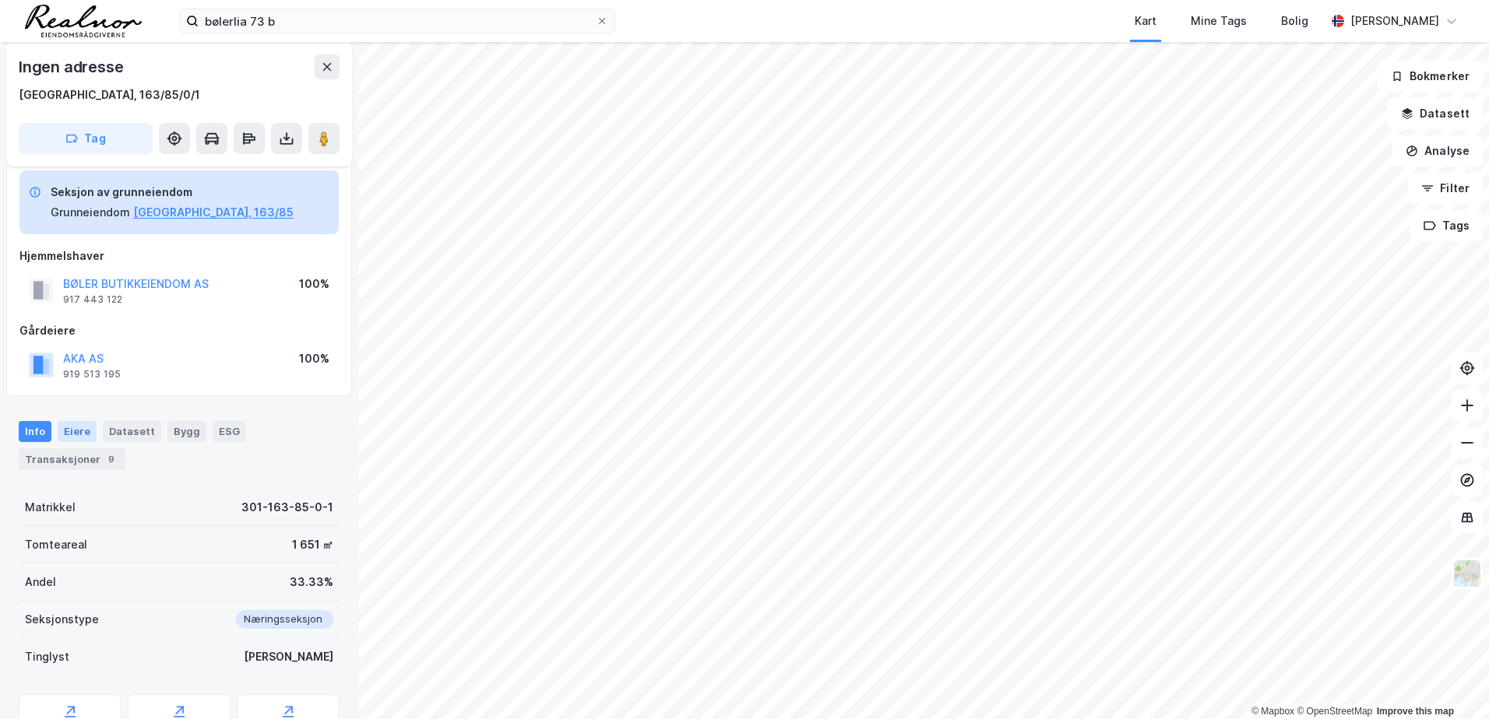
click at [79, 433] on div "Eiere" at bounding box center [77, 431] width 39 height 20
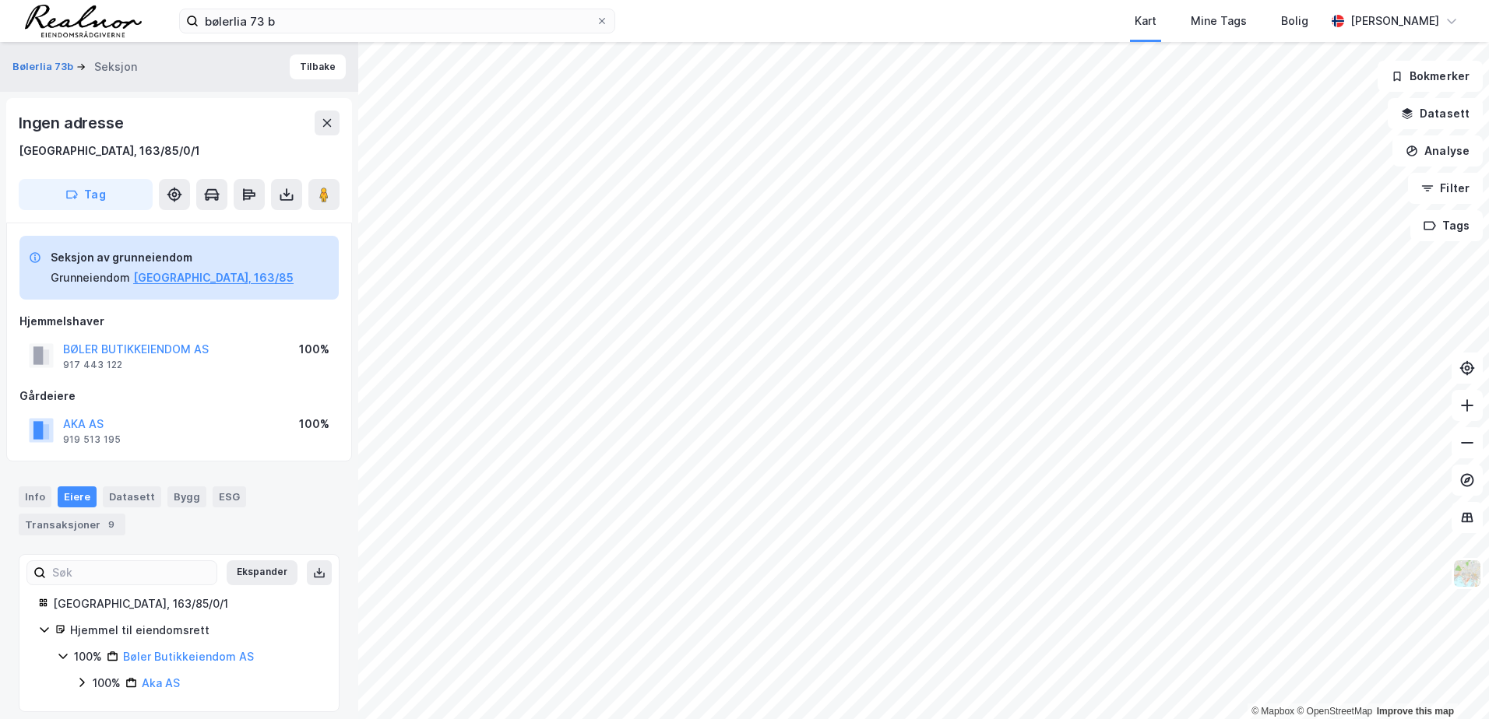
scroll to position [12, 0]
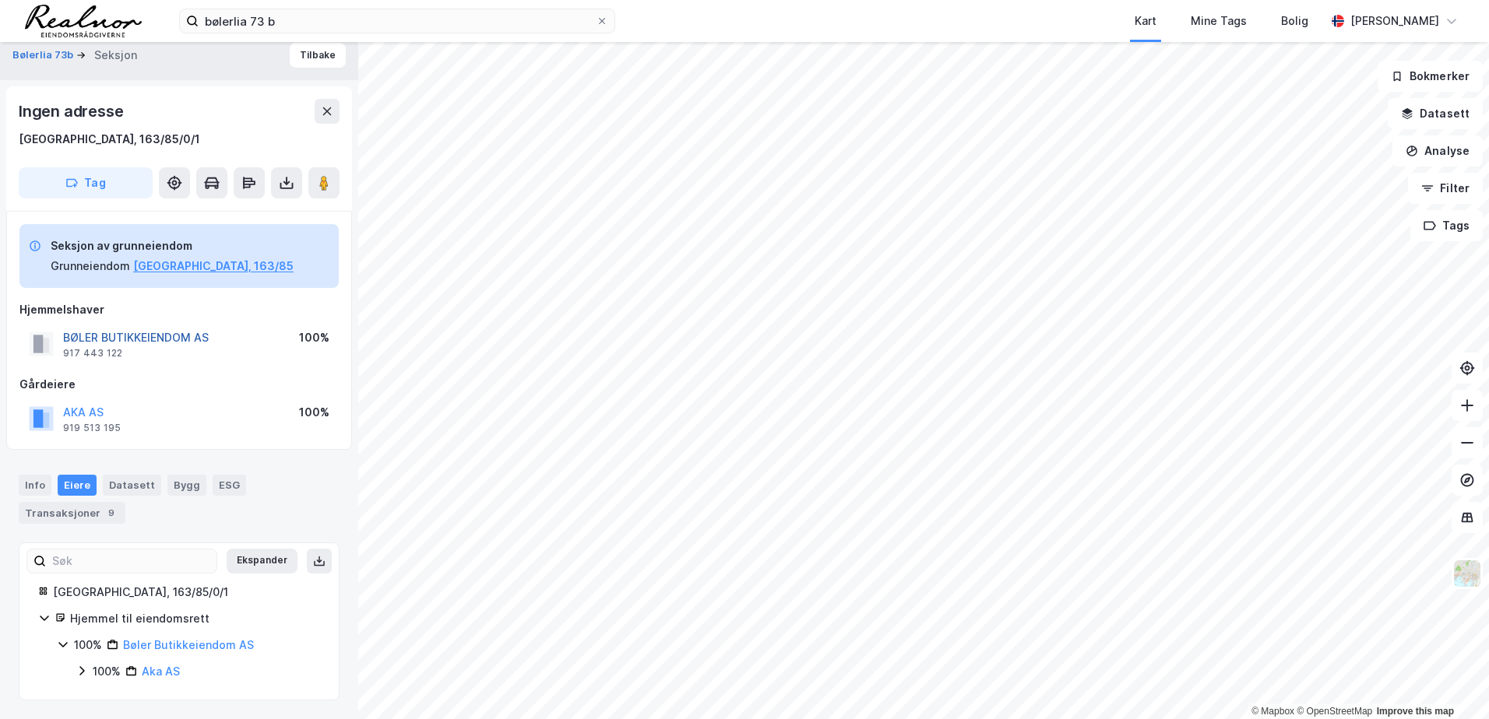
click at [0, 0] on button "BØLER BUTIKKEIENDOM AS" at bounding box center [0, 0] width 0 height 0
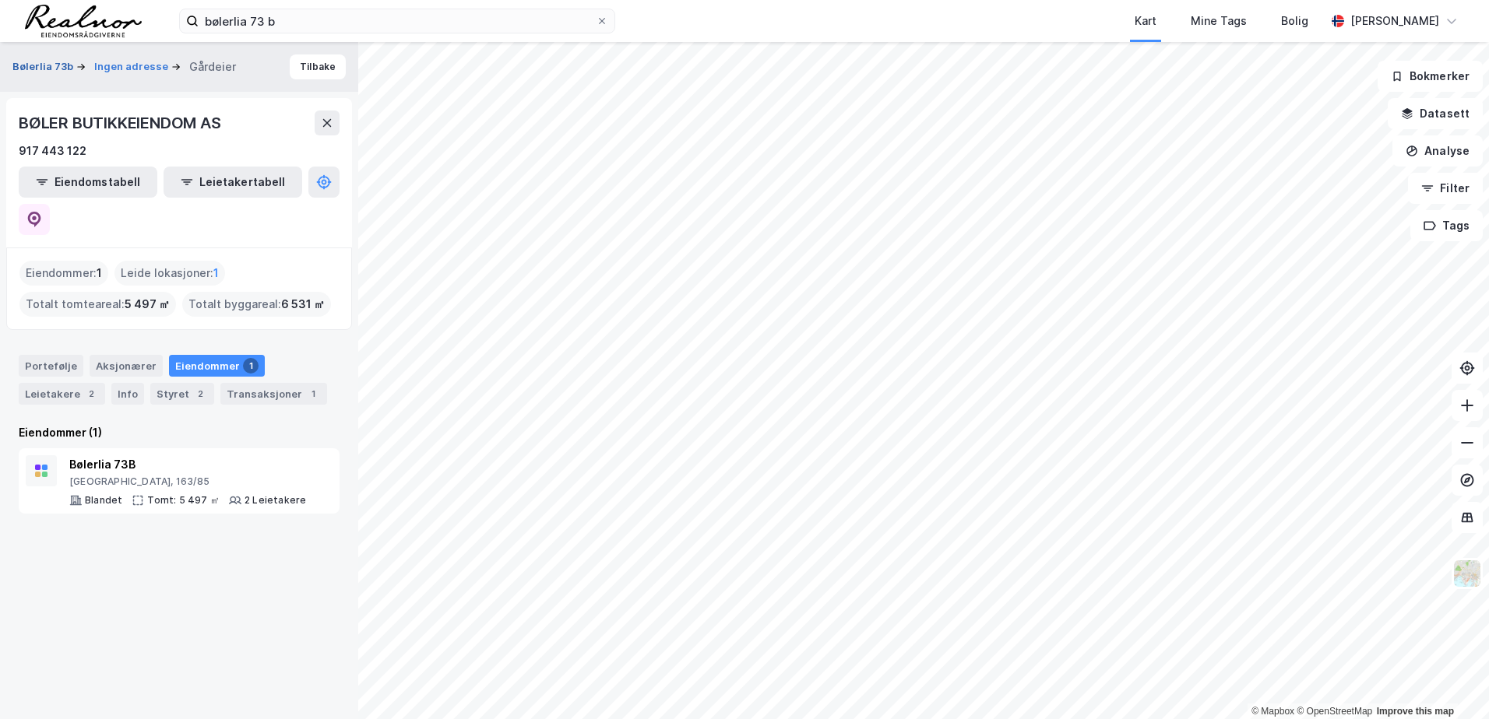
click at [54, 62] on button "Bølerlia 73b" at bounding box center [44, 67] width 64 height 16
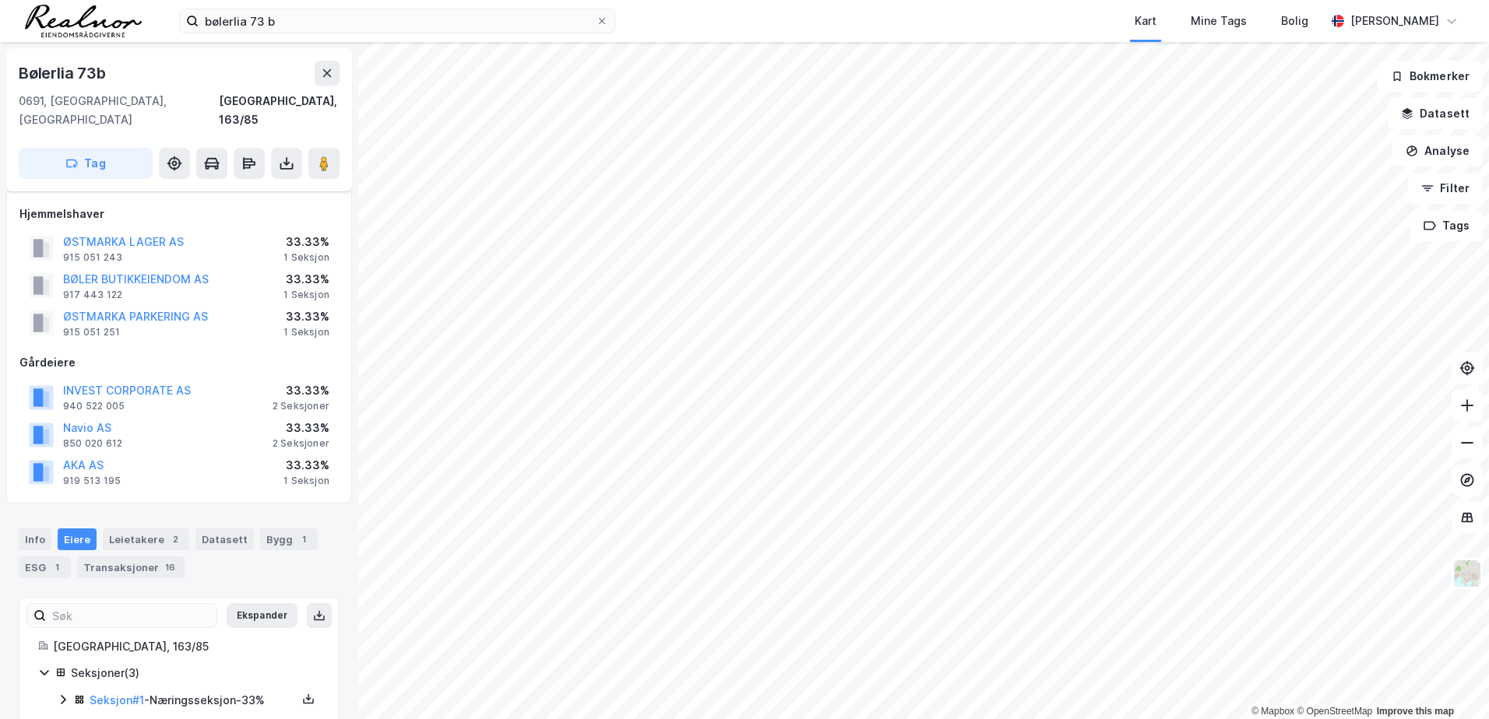
scroll to position [12, 0]
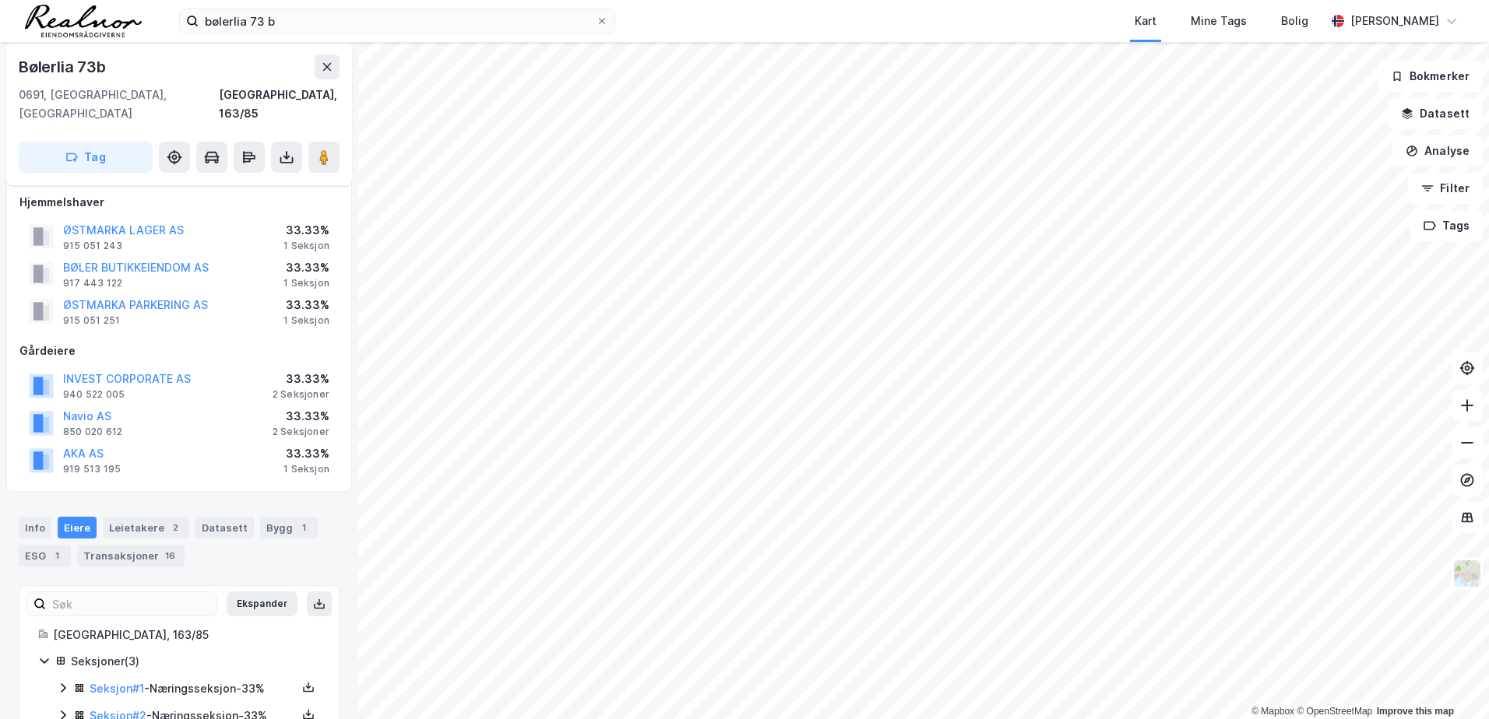
click at [148, 549] on div "Info [PERSON_NAME] 2 Datasett Bygg 1 ESG 1 Transaksjoner 16" at bounding box center [179, 535] width 358 height 75
click at [146, 545] on div "Transaksjoner 16" at bounding box center [130, 556] width 107 height 22
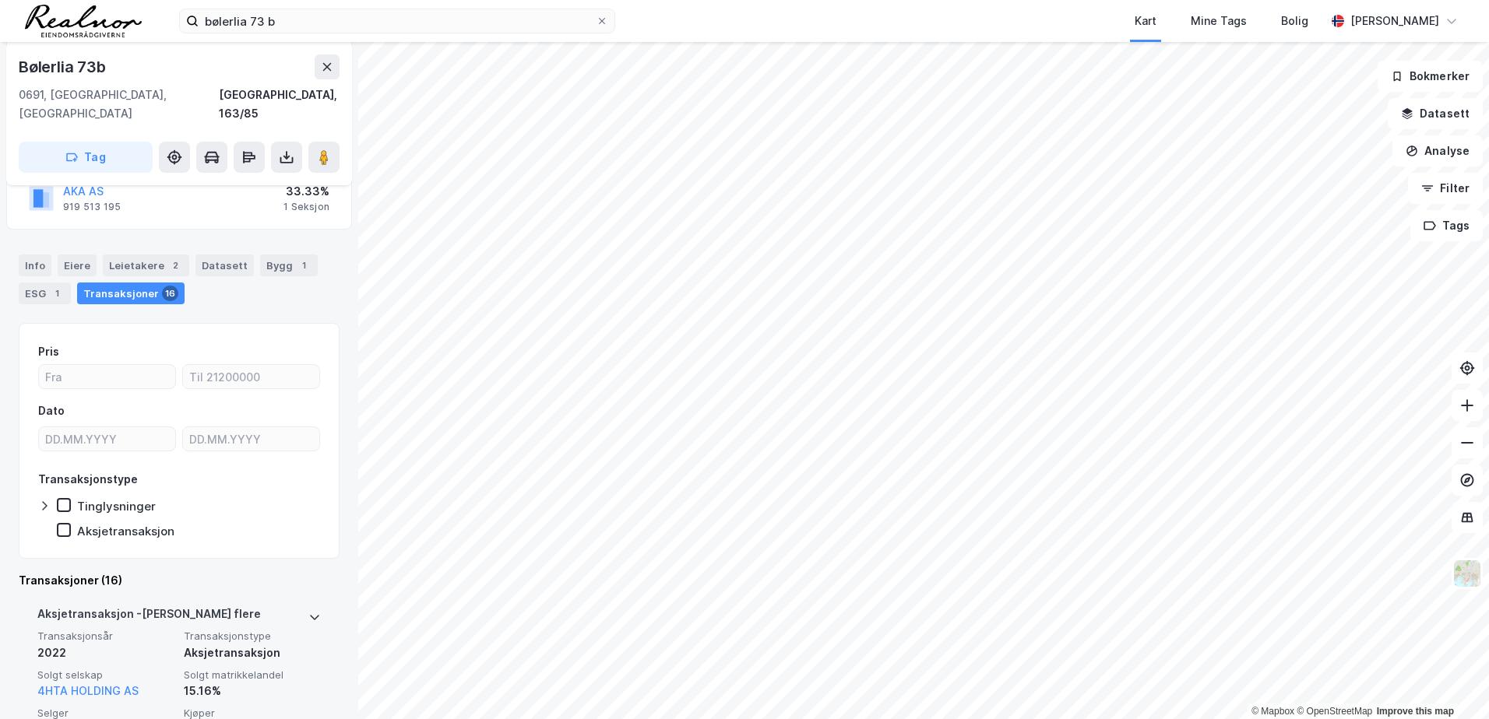
scroll to position [462, 0]
